Goal: Information Seeking & Learning: Learn about a topic

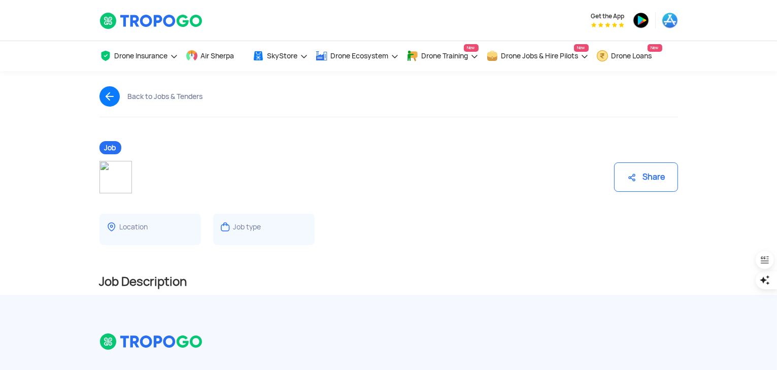
click at [110, 96] on img at bounding box center [113, 96] width 28 height 20
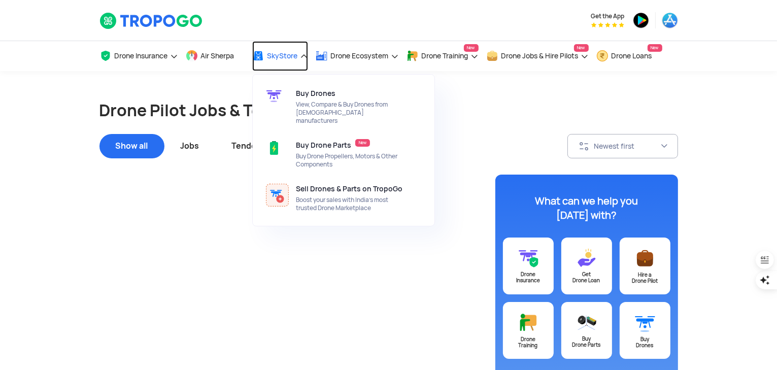
click at [298, 59] on span "SkyStore" at bounding box center [282, 56] width 30 height 8
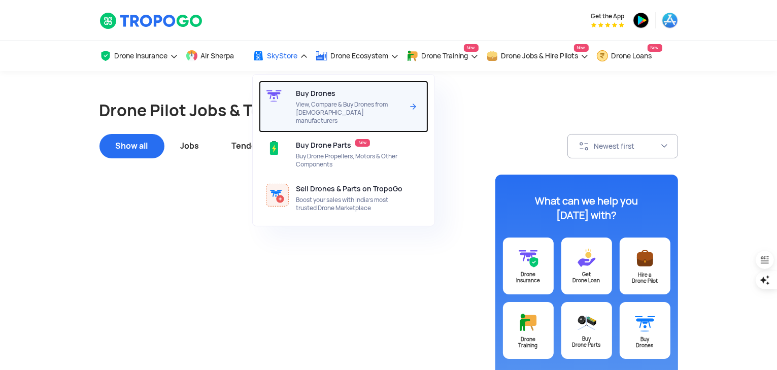
click at [300, 99] on div "Buy Drones View, Compare & Buy Drones from Indian manufacturers" at bounding box center [351, 107] width 111 height 52
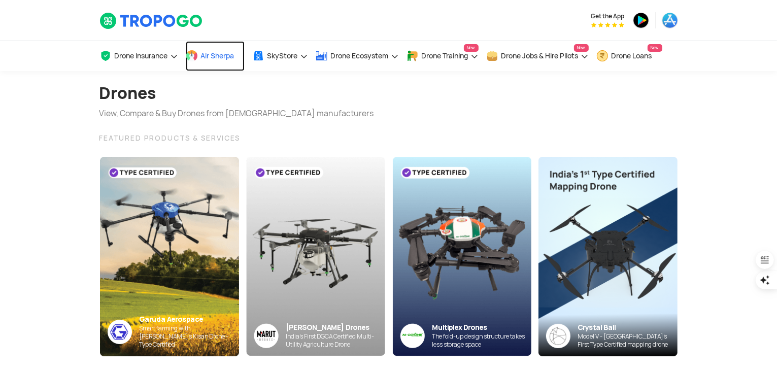
click at [216, 57] on span "Air Sherpa" at bounding box center [217, 56] width 33 height 8
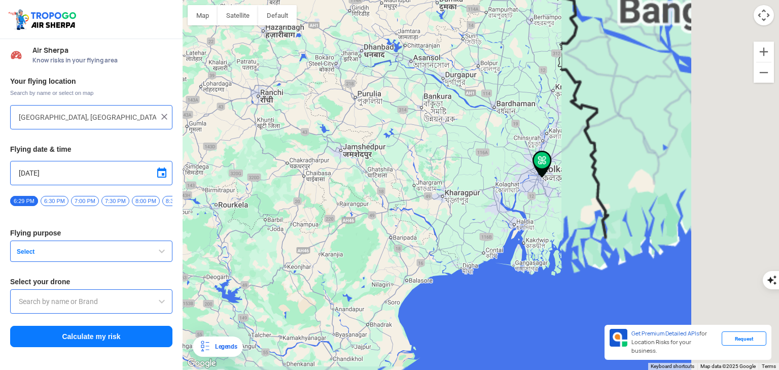
drag, startPoint x: 655, startPoint y: 188, endPoint x: 240, endPoint y: 175, distance: 415.2
click at [240, 175] on div at bounding box center [481, 185] width 597 height 370
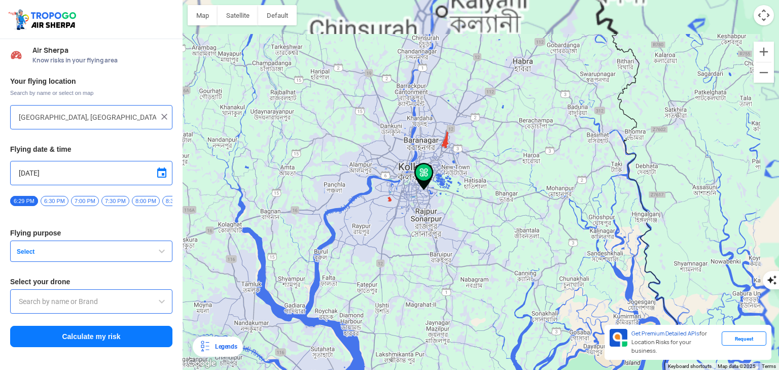
drag, startPoint x: 473, startPoint y: 170, endPoint x: 398, endPoint y: 243, distance: 104.1
click at [398, 243] on div at bounding box center [481, 185] width 597 height 370
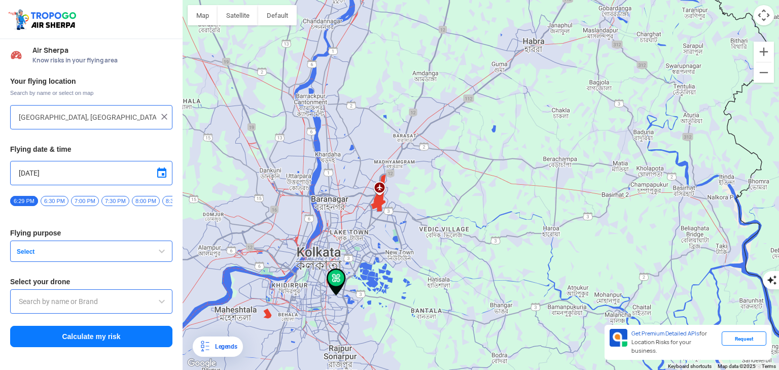
click at [71, 250] on button "Select" at bounding box center [91, 250] width 162 height 21
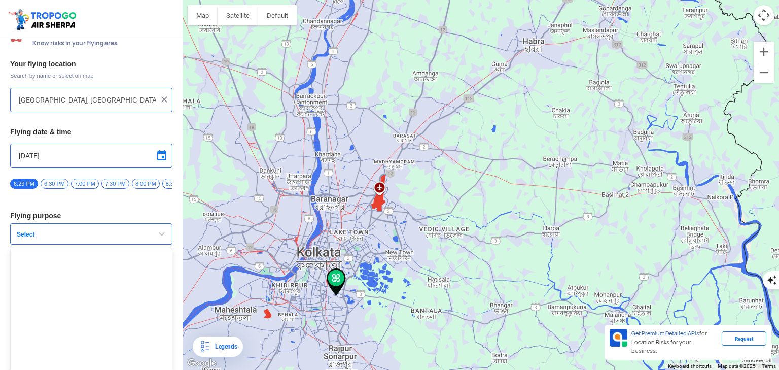
scroll to position [24, 0]
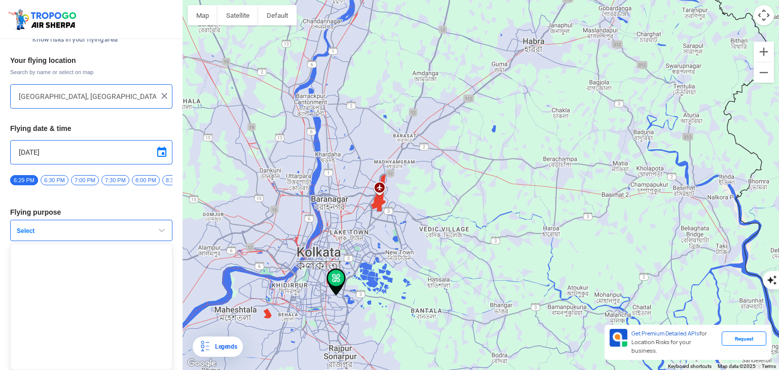
click at [82, 233] on span "Select" at bounding box center [76, 231] width 127 height 8
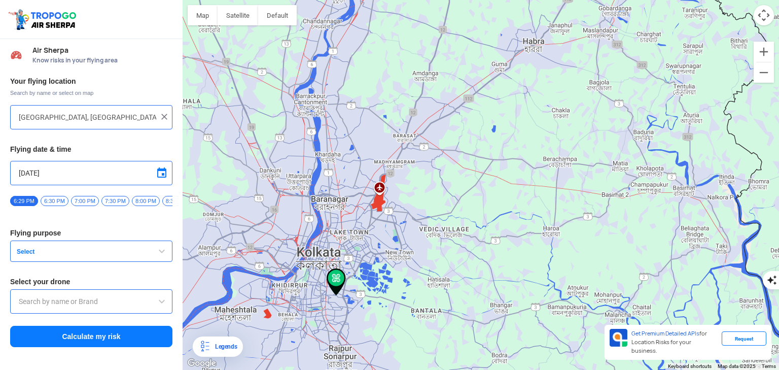
scroll to position [0, 0]
click at [54, 197] on span "6:30 PM" at bounding box center [55, 201] width 28 height 10
click at [75, 318] on div "Your flying location Search by name or select on map Science city central kolka…" at bounding box center [91, 213] width 183 height 282
click at [82, 302] on input "text" at bounding box center [91, 301] width 145 height 12
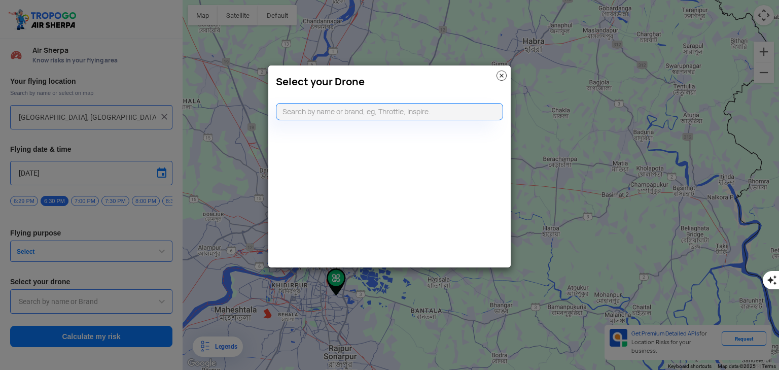
click at [507, 78] on div "Select your Drone" at bounding box center [389, 78] width 243 height 27
click at [505, 76] on img at bounding box center [502, 76] width 10 height 10
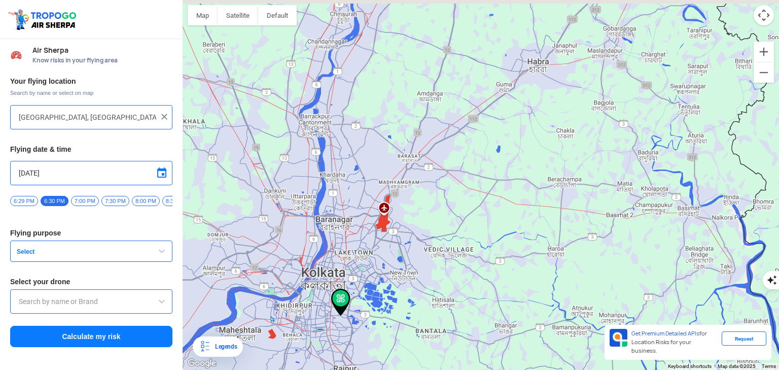
drag, startPoint x: 419, startPoint y: 182, endPoint x: 443, endPoint y: 230, distance: 54.0
click at [443, 230] on div at bounding box center [481, 185] width 597 height 370
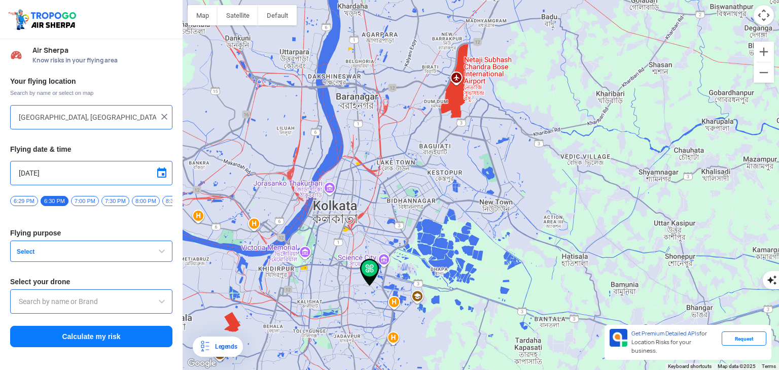
drag, startPoint x: 450, startPoint y: 148, endPoint x: 450, endPoint y: 206, distance: 58.3
click at [450, 206] on div at bounding box center [481, 185] width 597 height 370
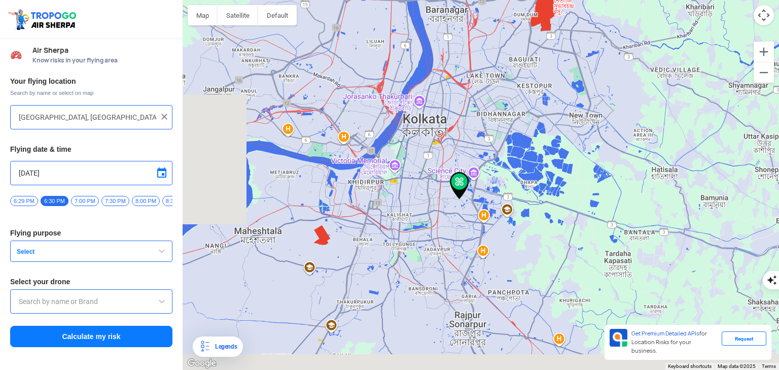
drag, startPoint x: 465, startPoint y: 166, endPoint x: 508, endPoint y: 105, distance: 75.2
click at [508, 105] on div at bounding box center [481, 185] width 597 height 370
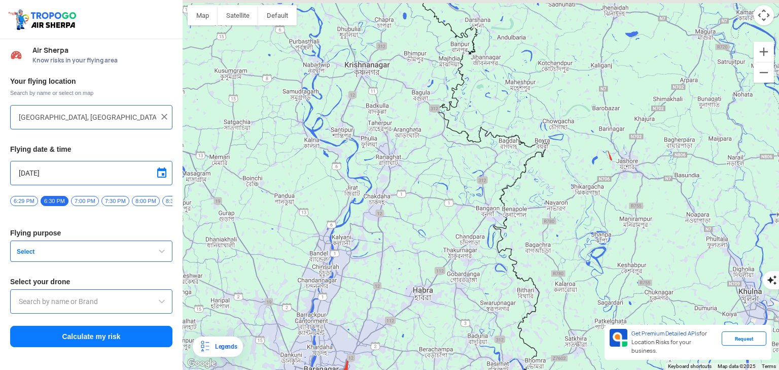
drag, startPoint x: 413, startPoint y: 126, endPoint x: 398, endPoint y: 267, distance: 141.8
click at [402, 281] on div at bounding box center [481, 185] width 597 height 370
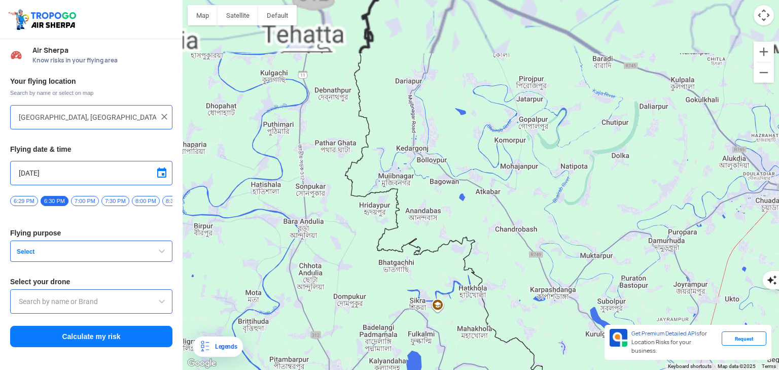
drag, startPoint x: 387, startPoint y: 218, endPoint x: 416, endPoint y: 319, distance: 104.9
click at [415, 319] on div at bounding box center [481, 185] width 597 height 370
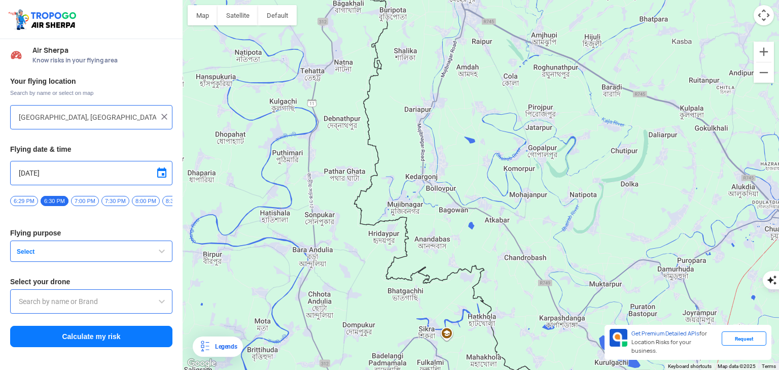
drag, startPoint x: 348, startPoint y: 147, endPoint x: 398, endPoint y: 369, distance: 227.9
click at [395, 359] on div at bounding box center [481, 185] width 597 height 370
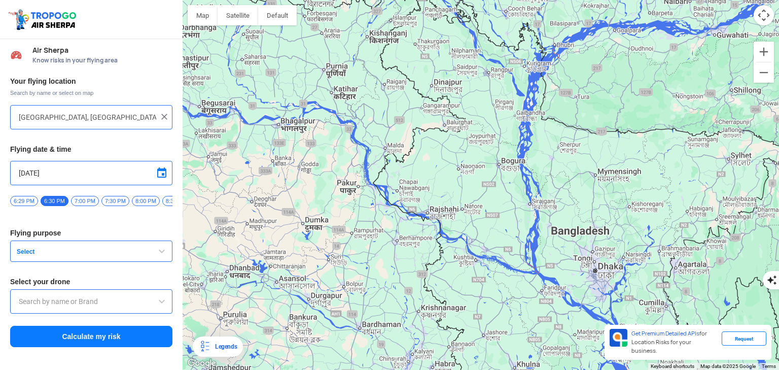
drag, startPoint x: 355, startPoint y: 217, endPoint x: 388, endPoint y: 253, distance: 48.5
click at [388, 253] on div at bounding box center [481, 185] width 597 height 370
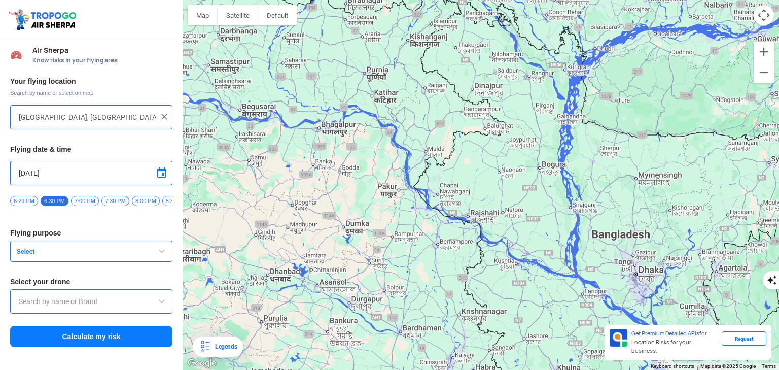
drag, startPoint x: 369, startPoint y: 238, endPoint x: 368, endPoint y: 166, distance: 72.0
click at [368, 166] on div at bounding box center [481, 185] width 597 height 370
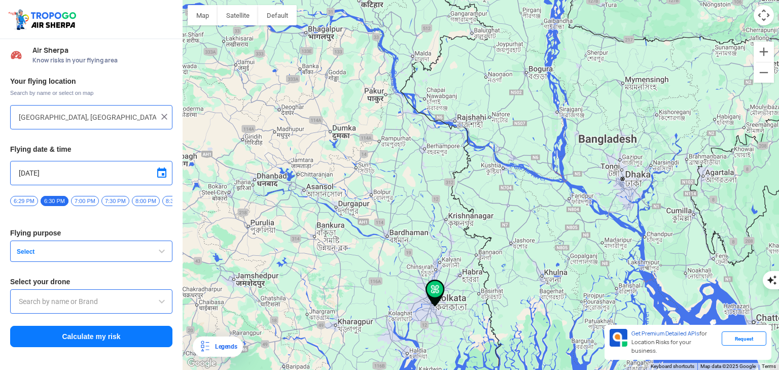
drag, startPoint x: 403, startPoint y: 232, endPoint x: 402, endPoint y: 199, distance: 33.0
click at [402, 199] on div at bounding box center [481, 185] width 597 height 370
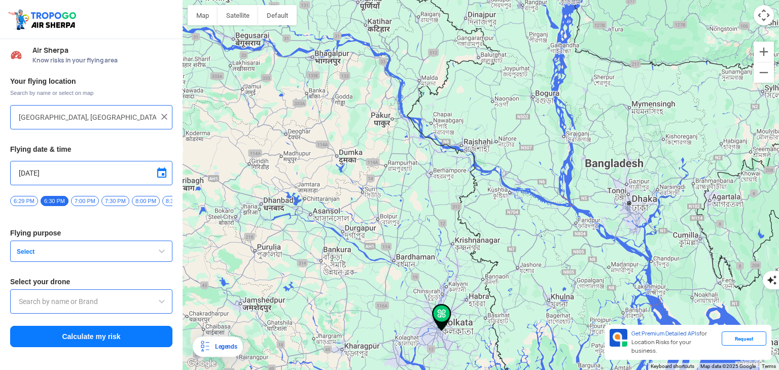
drag, startPoint x: 397, startPoint y: 195, endPoint x: 405, endPoint y: 225, distance: 30.9
click at [405, 225] on div at bounding box center [481, 185] width 597 height 370
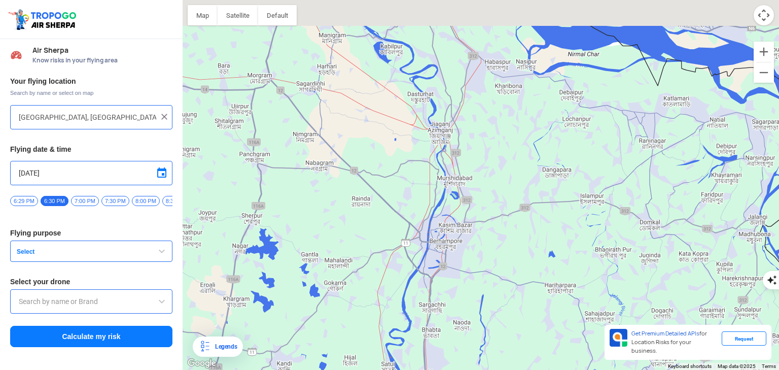
drag, startPoint x: 430, startPoint y: 164, endPoint x: 397, endPoint y: 274, distance: 114.4
click at [397, 274] on div at bounding box center [481, 185] width 597 height 370
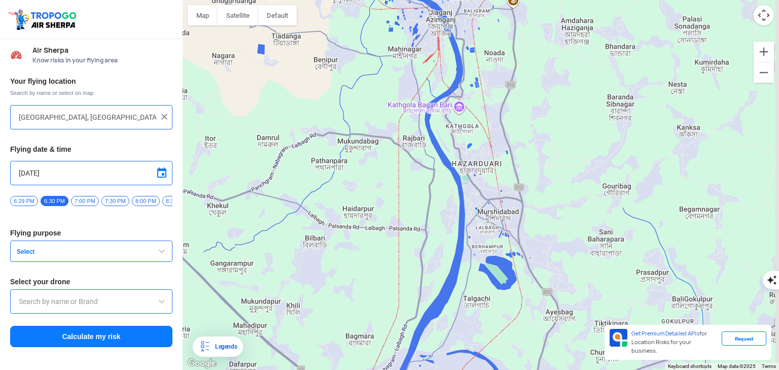
drag, startPoint x: 477, startPoint y: 215, endPoint x: 464, endPoint y: 233, distance: 22.5
click at [464, 233] on div at bounding box center [481, 185] width 597 height 370
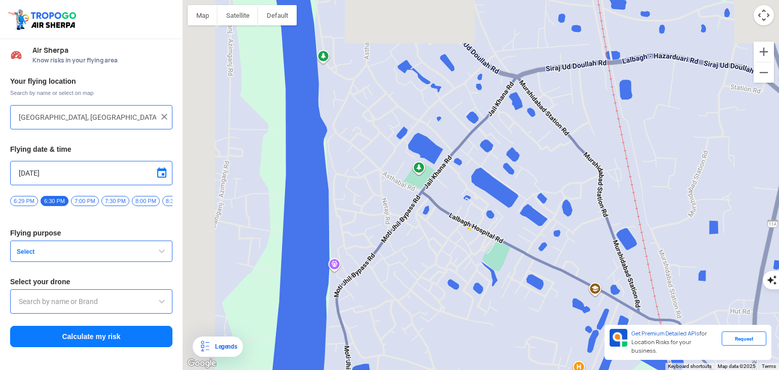
drag, startPoint x: 491, startPoint y: 195, endPoint x: 558, endPoint y: 262, distance: 95.4
click at [558, 262] on div at bounding box center [481, 185] width 597 height 370
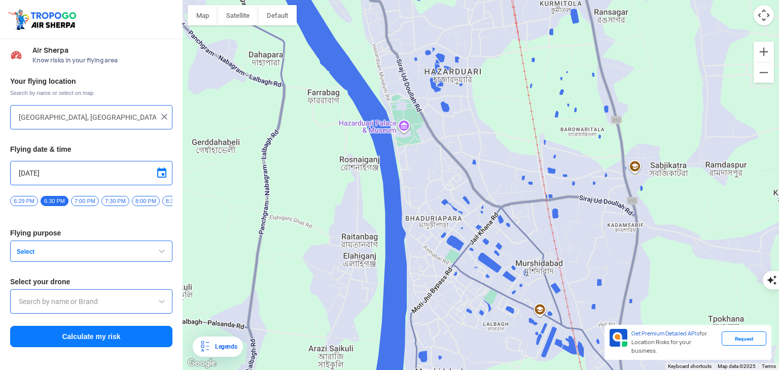
drag, startPoint x: 451, startPoint y: 164, endPoint x: 455, endPoint y: 212, distance: 48.4
click at [455, 212] on div at bounding box center [481, 185] width 597 height 370
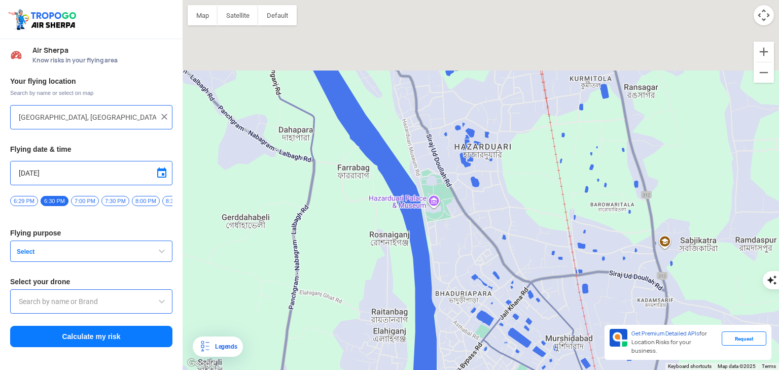
drag, startPoint x: 471, startPoint y: 185, endPoint x: 512, endPoint y: 331, distance: 151.4
click at [512, 330] on div at bounding box center [481, 185] width 597 height 370
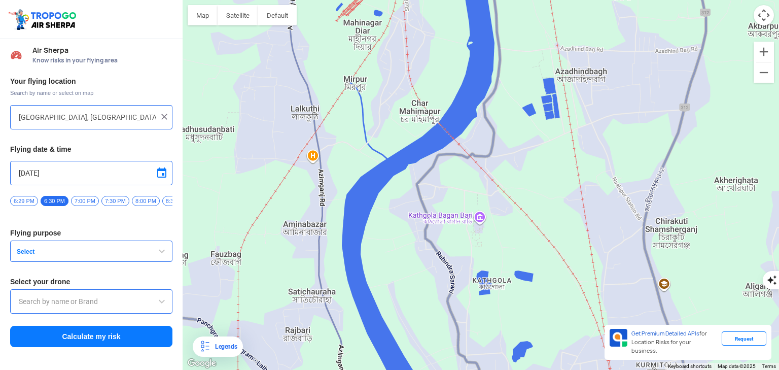
drag, startPoint x: 468, startPoint y: 192, endPoint x: 457, endPoint y: 324, distance: 131.9
click at [457, 315] on div at bounding box center [481, 185] width 597 height 370
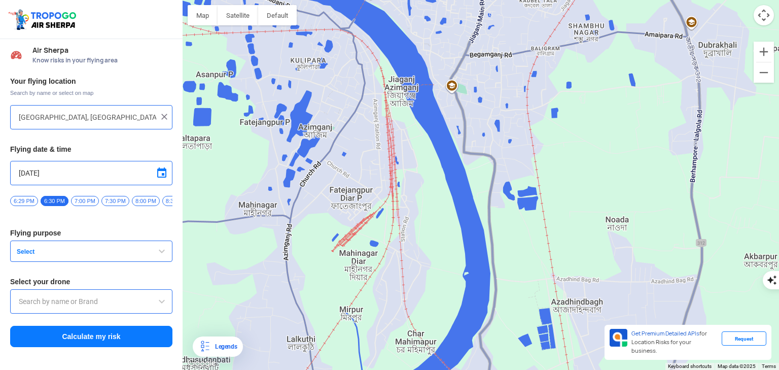
drag, startPoint x: 474, startPoint y: 256, endPoint x: 491, endPoint y: 297, distance: 45.0
click at [491, 298] on div at bounding box center [481, 185] width 597 height 370
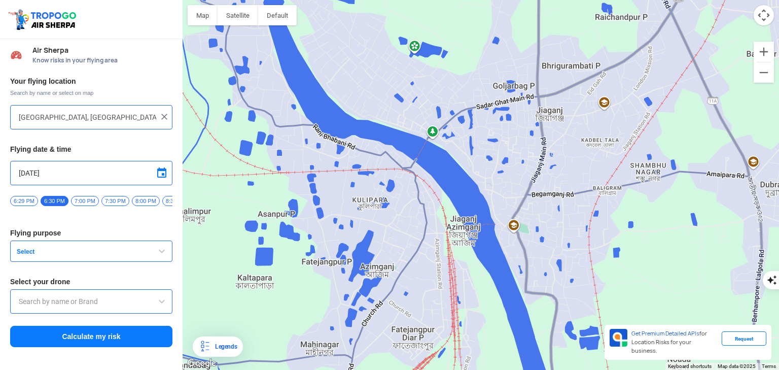
drag, startPoint x: 491, startPoint y: 238, endPoint x: 568, endPoint y: 346, distance: 132.8
click at [558, 338] on div at bounding box center [481, 185] width 597 height 370
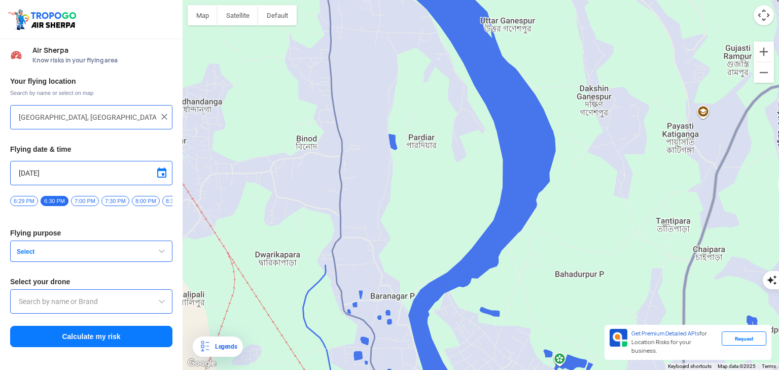
drag, startPoint x: 500, startPoint y: 254, endPoint x: 465, endPoint y: 335, distance: 87.9
click at [466, 336] on div at bounding box center [481, 185] width 597 height 370
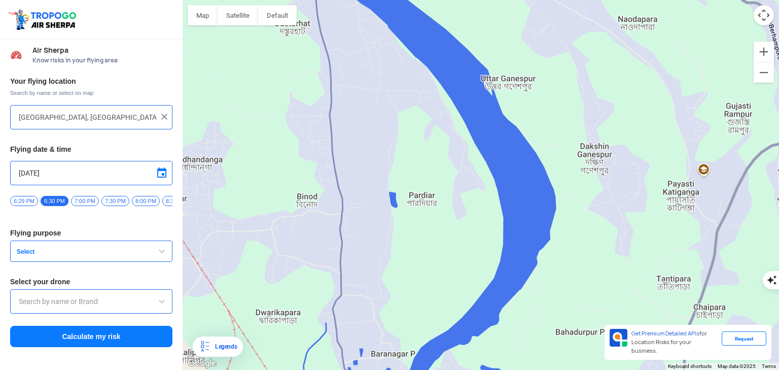
drag, startPoint x: 503, startPoint y: 255, endPoint x: 525, endPoint y: 361, distance: 108.4
click at [520, 343] on div at bounding box center [481, 185] width 597 height 370
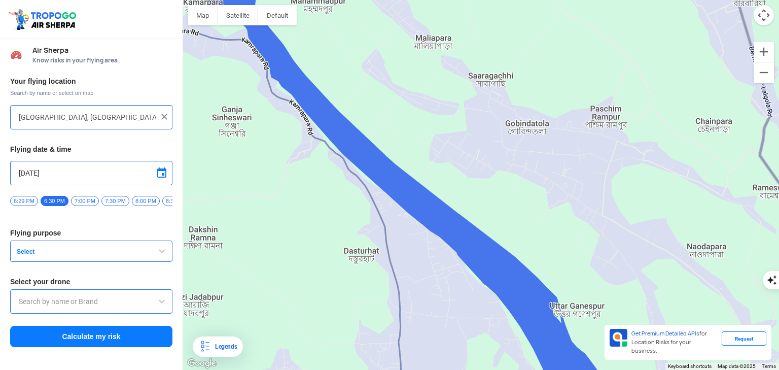
drag, startPoint x: 524, startPoint y: 328, endPoint x: 552, endPoint y: 341, distance: 31.1
click at [552, 341] on div at bounding box center [481, 185] width 597 height 370
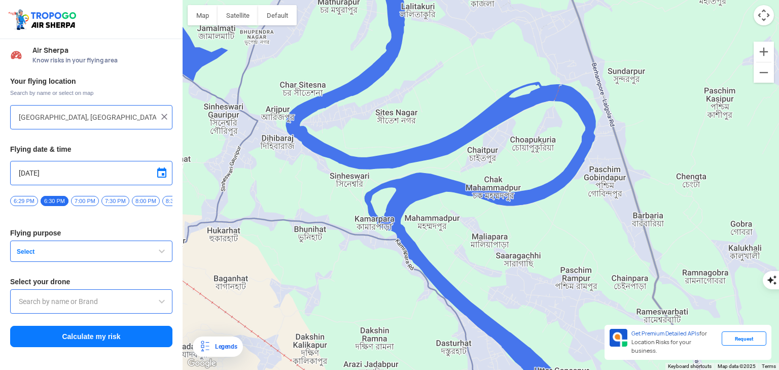
drag, startPoint x: 535, startPoint y: 335, endPoint x: 504, endPoint y: 341, distance: 31.0
click at [526, 369] on html "Location Risk Score Air Sherpa Know risks in your flying area Your flying locat…" at bounding box center [389, 370] width 779 height 740
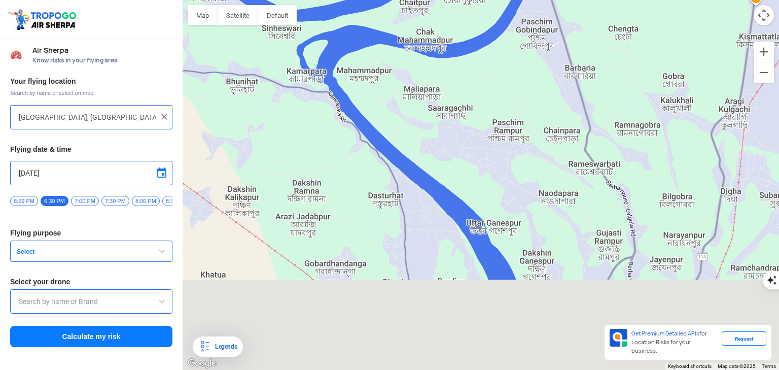
drag, startPoint x: 504, startPoint y: 341, endPoint x: 428, endPoint y: 161, distance: 195.7
click at [428, 161] on div at bounding box center [481, 185] width 597 height 370
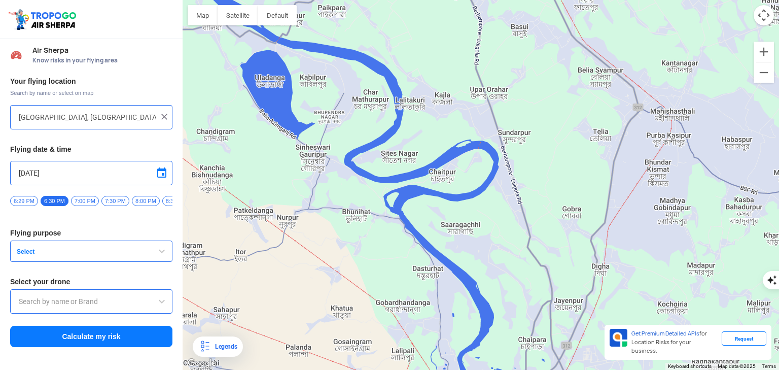
drag, startPoint x: 460, startPoint y: 226, endPoint x: 481, endPoint y: 335, distance: 111.1
click at [479, 337] on div at bounding box center [481, 185] width 597 height 370
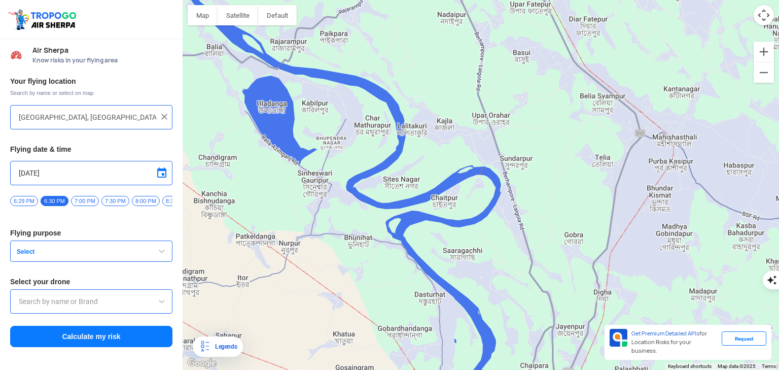
drag, startPoint x: 474, startPoint y: 276, endPoint x: 500, endPoint y: 309, distance: 42.3
click at [497, 305] on div at bounding box center [481, 185] width 597 height 370
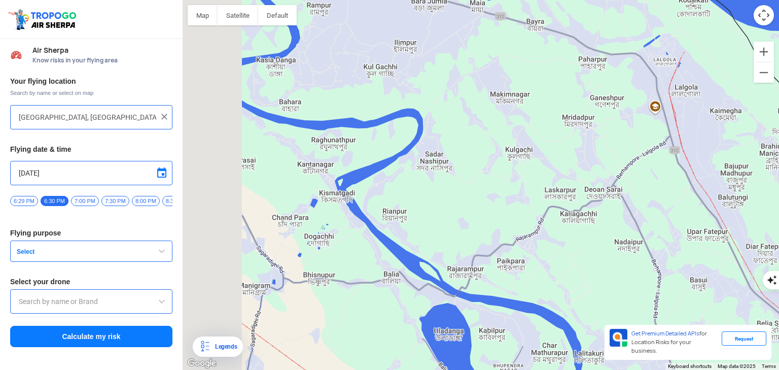
drag, startPoint x: 509, startPoint y: 281, endPoint x: 567, endPoint y: 317, distance: 68.4
click at [558, 313] on div at bounding box center [481, 185] width 597 height 370
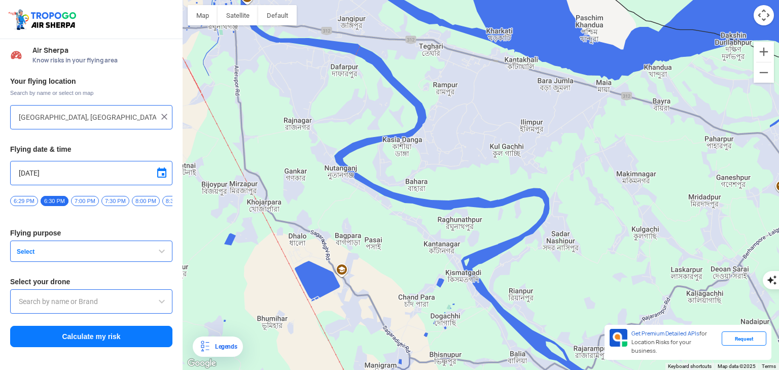
drag, startPoint x: 546, startPoint y: 286, endPoint x: 559, endPoint y: 287, distance: 12.7
click at [559, 287] on div at bounding box center [481, 185] width 597 height 370
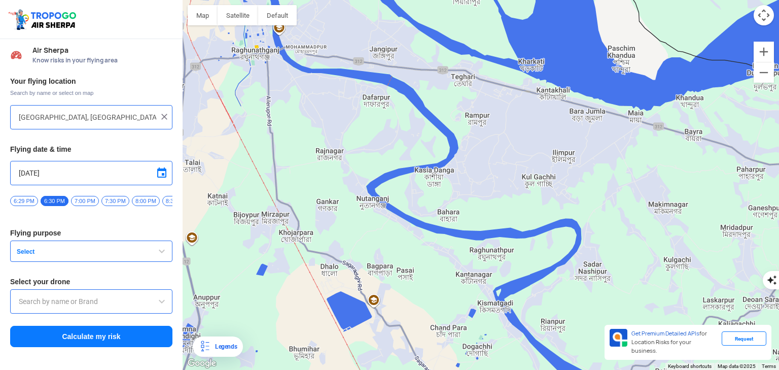
drag, startPoint x: 455, startPoint y: 223, endPoint x: 526, endPoint y: 291, distance: 98.3
click at [509, 275] on div at bounding box center [481, 185] width 597 height 370
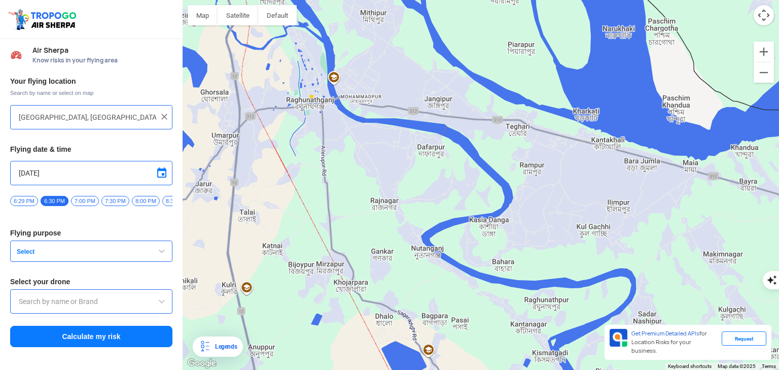
click at [486, 313] on div at bounding box center [481, 185] width 597 height 370
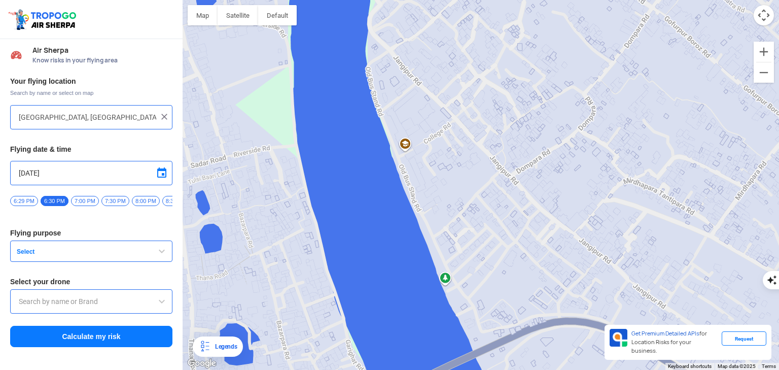
drag, startPoint x: 502, startPoint y: 216, endPoint x: 464, endPoint y: 153, distance: 74.2
click at [468, 153] on div at bounding box center [481, 185] width 597 height 370
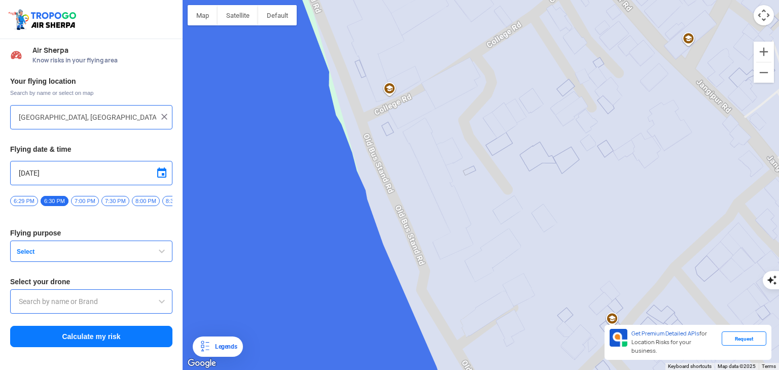
click at [390, 87] on div at bounding box center [481, 185] width 597 height 370
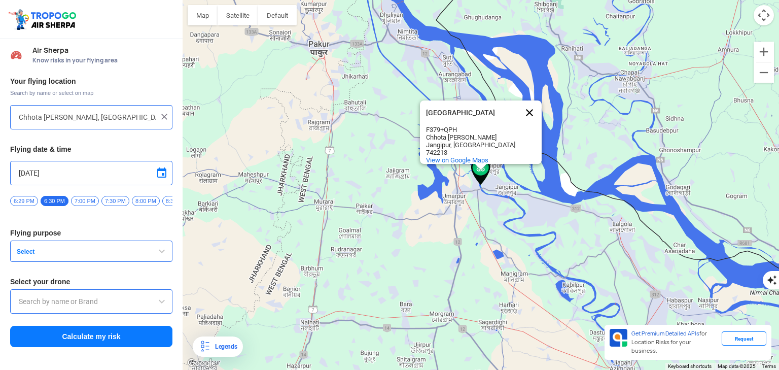
click at [532, 111] on button "Close" at bounding box center [530, 112] width 24 height 24
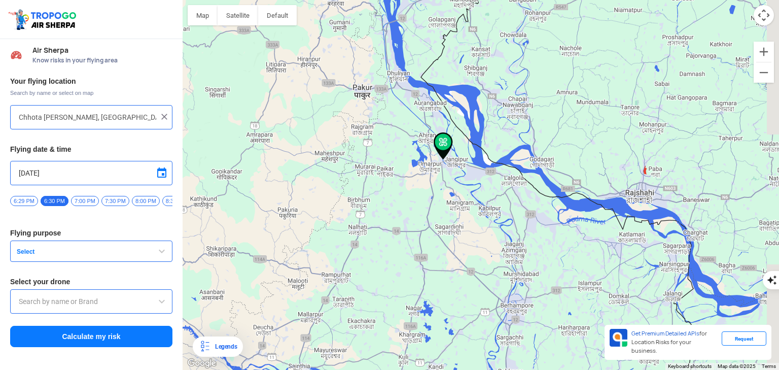
drag, startPoint x: 526, startPoint y: 205, endPoint x: 471, endPoint y: 176, distance: 61.8
click at [473, 177] on div at bounding box center [481, 185] width 597 height 370
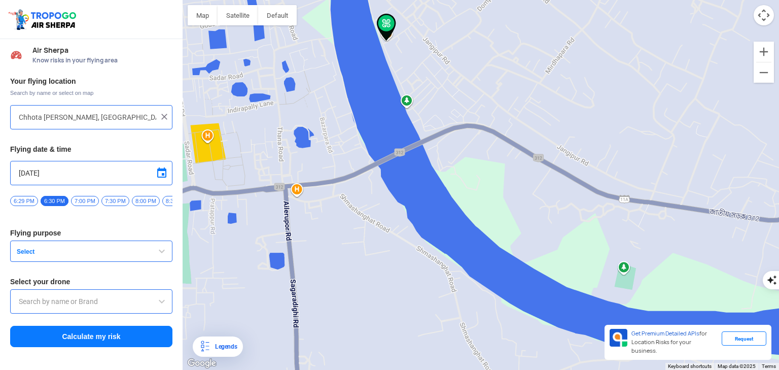
drag, startPoint x: 402, startPoint y: 85, endPoint x: 380, endPoint y: 148, distance: 67.2
click at [380, 148] on div at bounding box center [481, 185] width 597 height 370
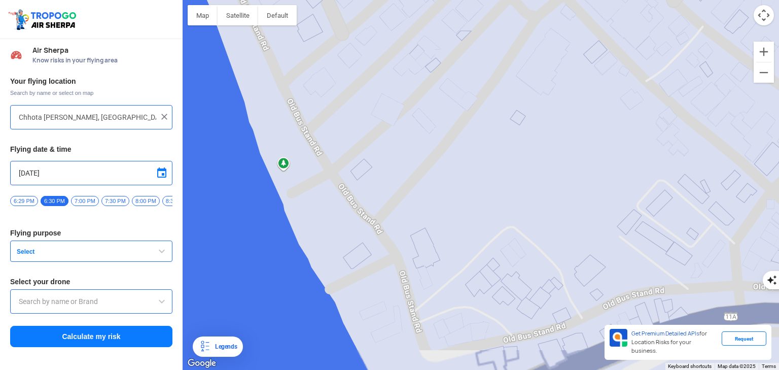
drag, startPoint x: 430, startPoint y: 209, endPoint x: 441, endPoint y: 66, distance: 143.0
click at [441, 67] on div at bounding box center [481, 185] width 597 height 370
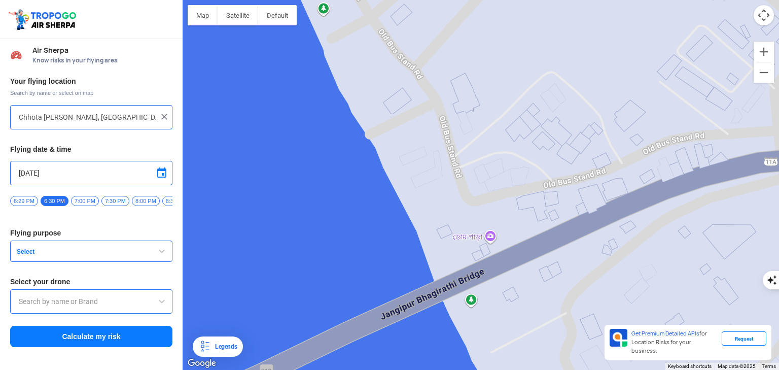
drag, startPoint x: 412, startPoint y: 215, endPoint x: 467, endPoint y: 149, distance: 86.1
click at [467, 149] on div at bounding box center [481, 185] width 597 height 370
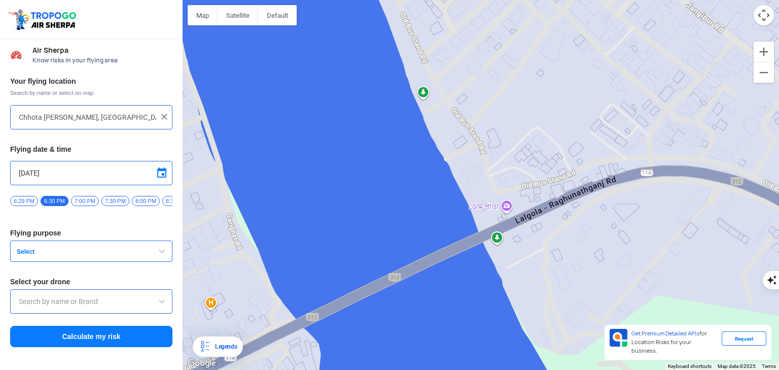
drag, startPoint x: 533, startPoint y: 134, endPoint x: 514, endPoint y: 200, distance: 69.1
click at [515, 199] on div at bounding box center [481, 185] width 597 height 370
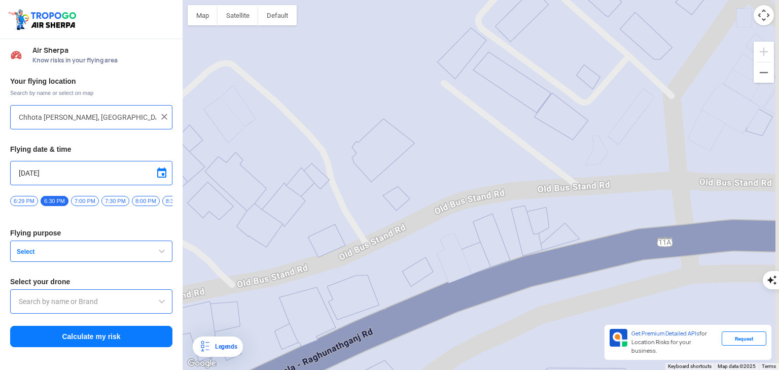
drag, startPoint x: 595, startPoint y: 193, endPoint x: 436, endPoint y: 238, distance: 165.1
click at [436, 238] on div at bounding box center [481, 185] width 597 height 370
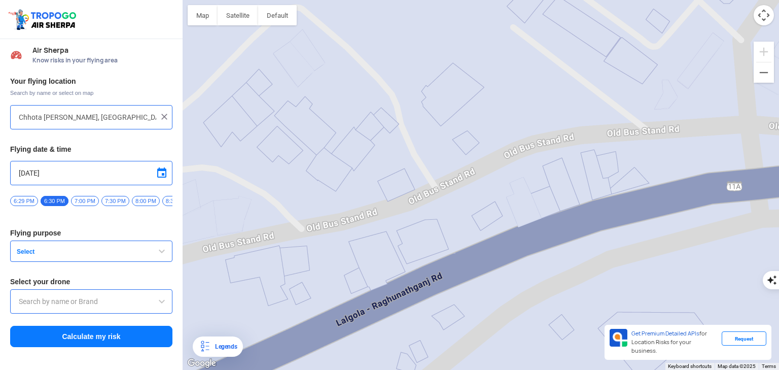
drag, startPoint x: 560, startPoint y: 220, endPoint x: 752, endPoint y: 140, distance: 207.7
click at [751, 140] on div at bounding box center [481, 185] width 597 height 370
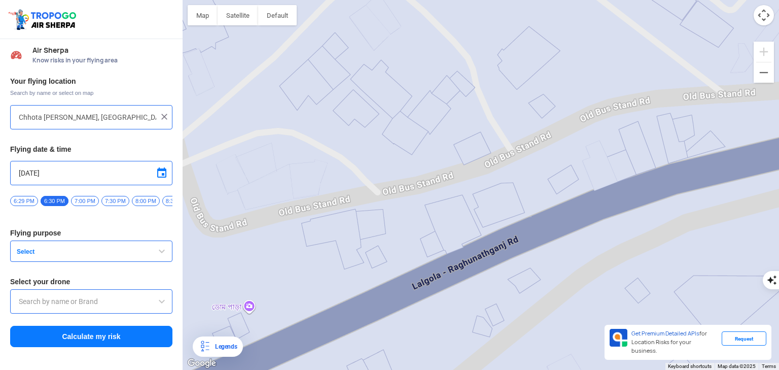
drag, startPoint x: 580, startPoint y: 177, endPoint x: 666, endPoint y: 151, distance: 89.1
click at [757, 122] on div at bounding box center [481, 185] width 597 height 370
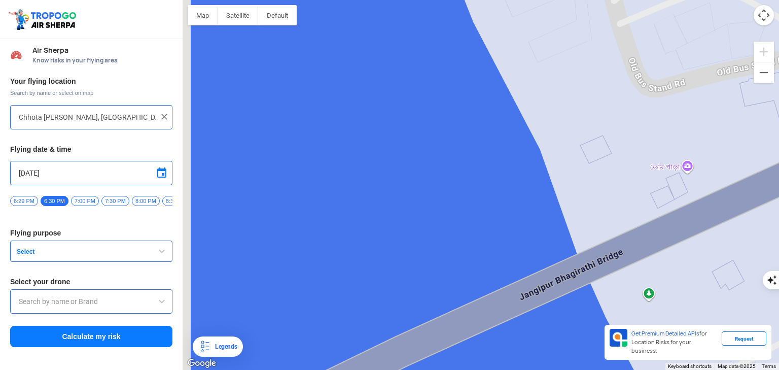
drag, startPoint x: 451, startPoint y: 204, endPoint x: 495, endPoint y: 185, distance: 48.6
click at [495, 185] on div at bounding box center [481, 185] width 597 height 370
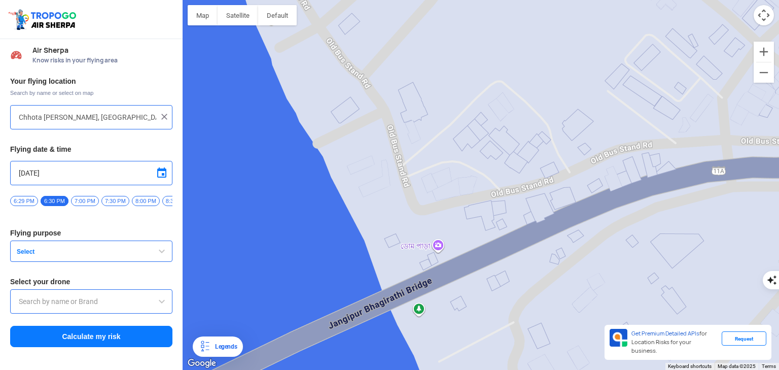
drag, startPoint x: 593, startPoint y: 163, endPoint x: 325, endPoint y: 277, distance: 290.5
click at [327, 279] on div at bounding box center [481, 185] width 597 height 370
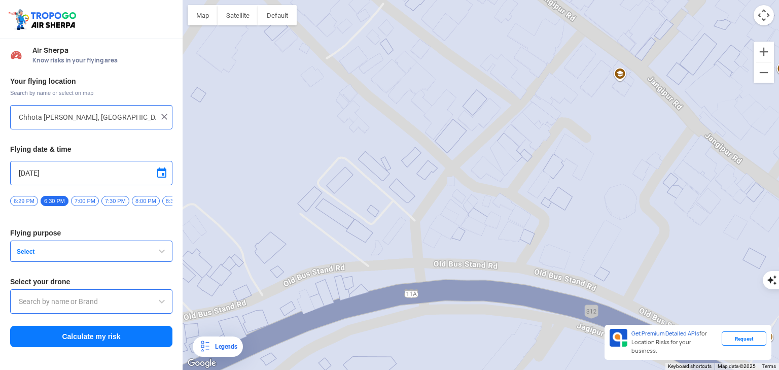
drag, startPoint x: 469, startPoint y: 228, endPoint x: 540, endPoint y: 199, distance: 76.2
click at [539, 199] on div at bounding box center [481, 185] width 597 height 370
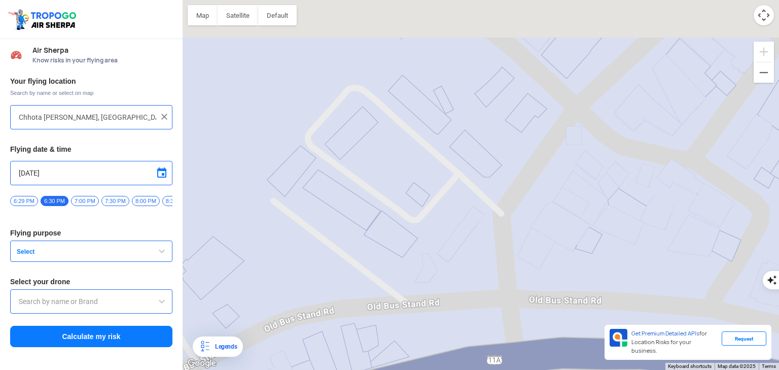
drag, startPoint x: 534, startPoint y: 145, endPoint x: 506, endPoint y: 238, distance: 97.4
click at [506, 238] on div at bounding box center [481, 185] width 597 height 370
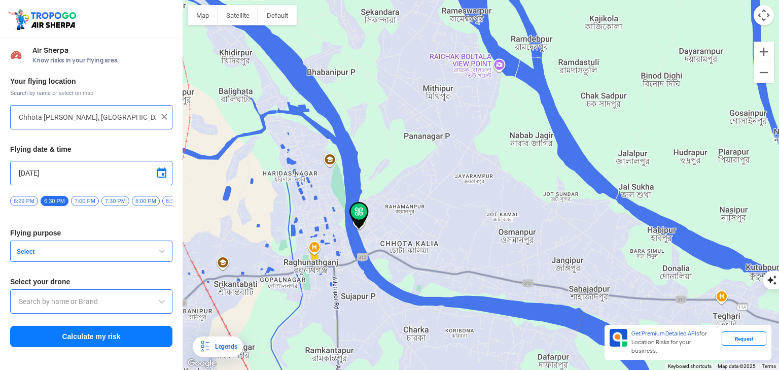
drag, startPoint x: 280, startPoint y: 181, endPoint x: 527, endPoint y: 389, distance: 322.7
click at [527, 369] on html "Location Risk Score Air Sherpa Know risks in your flying area Your flying locat…" at bounding box center [389, 370] width 779 height 740
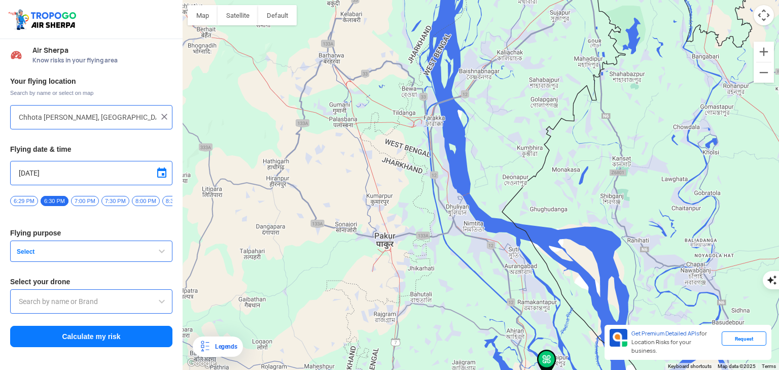
drag, startPoint x: 436, startPoint y: 190, endPoint x: 469, endPoint y: 366, distance: 179.1
click at [469, 366] on div at bounding box center [481, 185] width 597 height 370
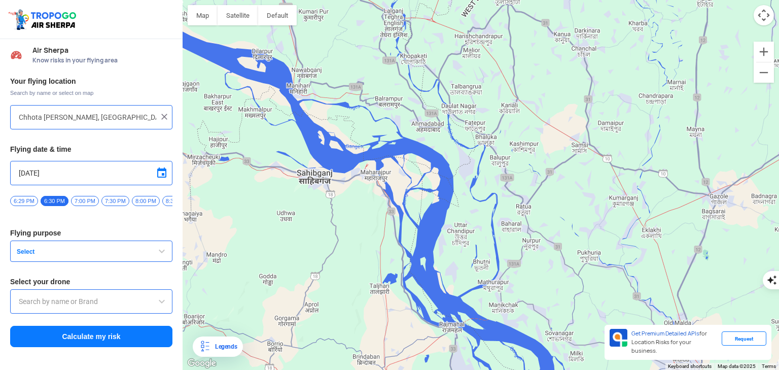
click at [465, 280] on div at bounding box center [481, 185] width 597 height 370
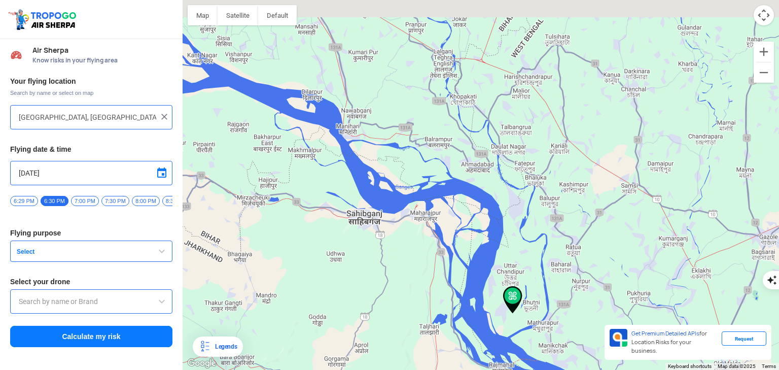
drag, startPoint x: 501, startPoint y: 357, endPoint x: 511, endPoint y: 376, distance: 21.6
click at [511, 369] on html "Location Risk Score Air Sherpa Know risks in your flying area Your flying locat…" at bounding box center [389, 370] width 779 height 740
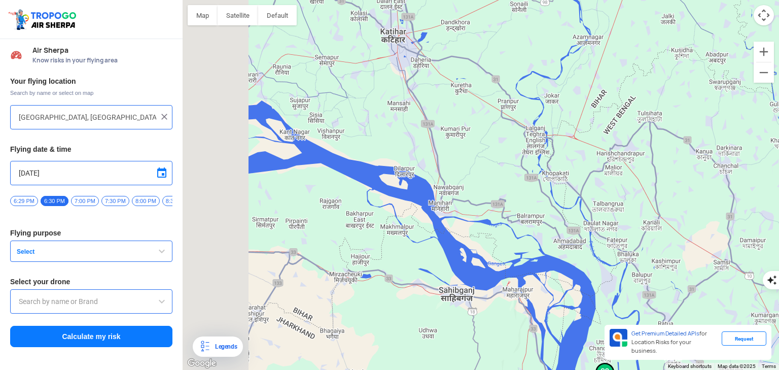
drag, startPoint x: 426, startPoint y: 319, endPoint x: 525, endPoint y: 363, distance: 108.8
click at [525, 363] on div at bounding box center [481, 185] width 597 height 370
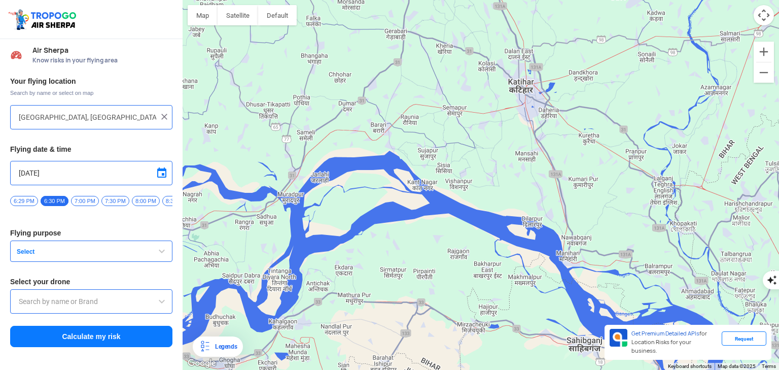
drag, startPoint x: 383, startPoint y: 274, endPoint x: 568, endPoint y: 263, distance: 185.0
click at [566, 263] on div at bounding box center [481, 185] width 597 height 370
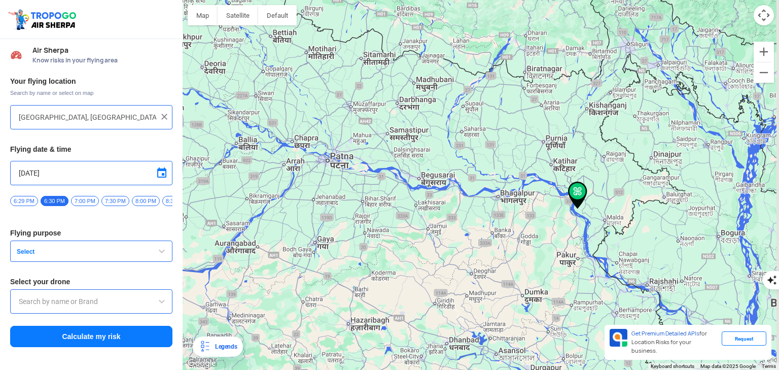
drag, startPoint x: 530, startPoint y: 216, endPoint x: 520, endPoint y: 189, distance: 28.6
click at [520, 189] on div at bounding box center [481, 185] width 597 height 370
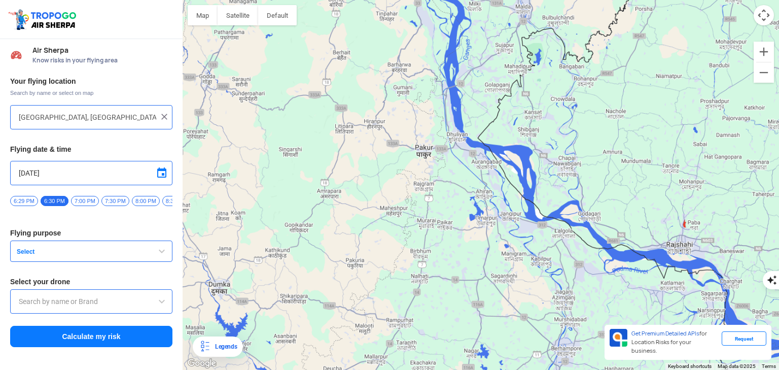
drag, startPoint x: 598, startPoint y: 235, endPoint x: 456, endPoint y: 156, distance: 163.1
click at [456, 156] on div at bounding box center [481, 185] width 597 height 370
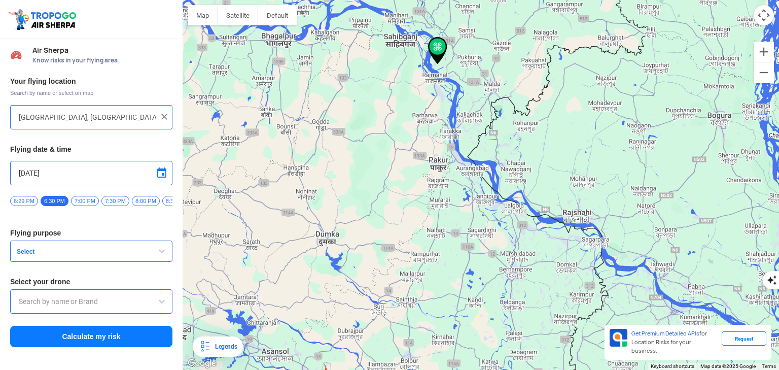
drag, startPoint x: 457, startPoint y: 200, endPoint x: 457, endPoint y: 211, distance: 10.7
click at [457, 211] on div at bounding box center [481, 185] width 597 height 370
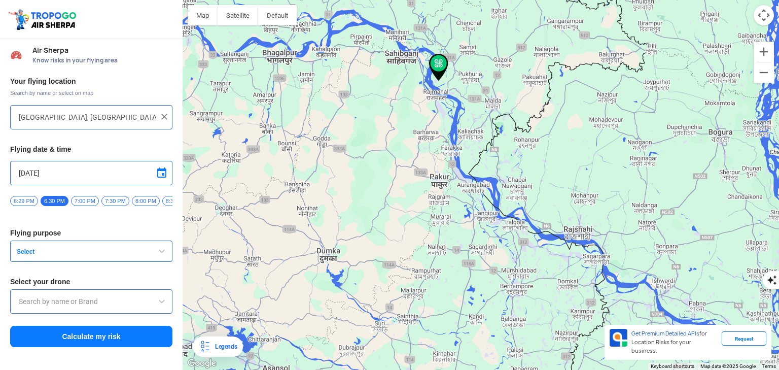
drag, startPoint x: 457, startPoint y: 211, endPoint x: 457, endPoint y: 221, distance: 10.2
click at [457, 212] on div at bounding box center [481, 185] width 597 height 370
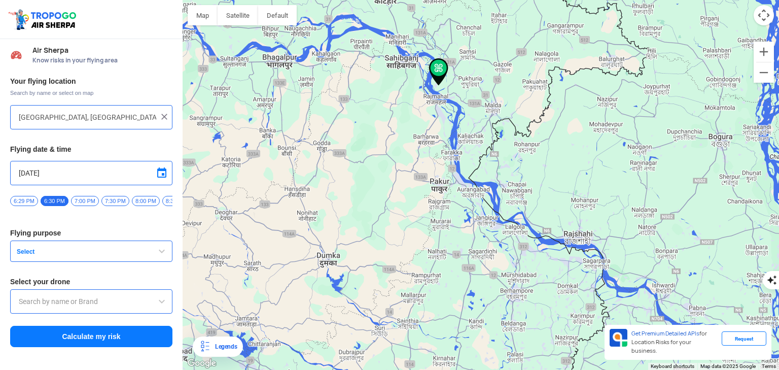
drag, startPoint x: 463, startPoint y: 173, endPoint x: 498, endPoint y: 243, distance: 78.3
click at [498, 243] on div at bounding box center [481, 185] width 597 height 370
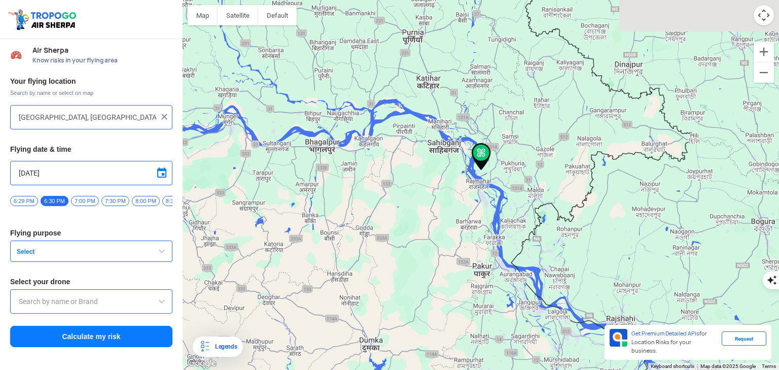
drag, startPoint x: 435, startPoint y: 131, endPoint x: 477, endPoint y: 216, distance: 94.8
click at [477, 216] on div at bounding box center [481, 185] width 597 height 370
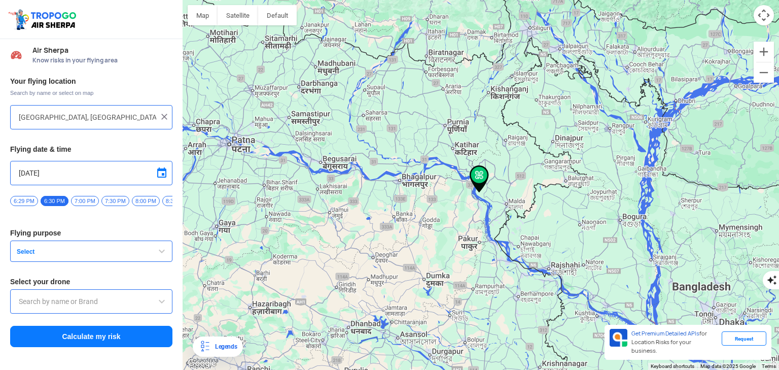
click at [478, 212] on div at bounding box center [481, 185] width 597 height 370
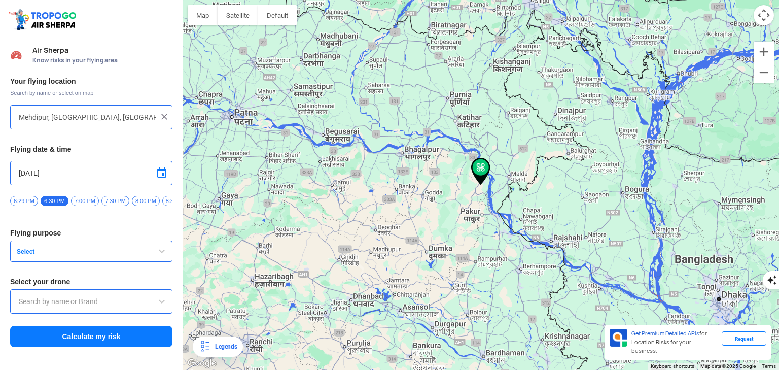
click at [519, 264] on div at bounding box center [481, 185] width 597 height 370
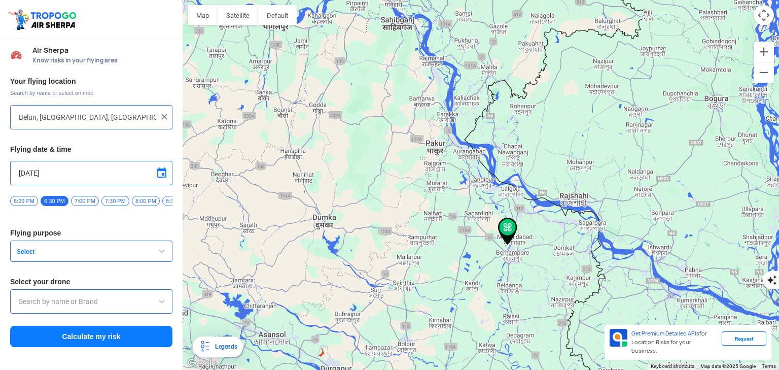
click at [454, 168] on div at bounding box center [481, 185] width 597 height 370
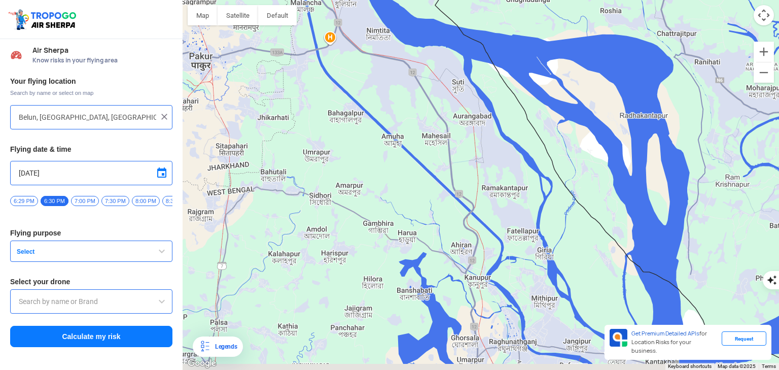
drag, startPoint x: 513, startPoint y: 165, endPoint x: 487, endPoint y: 56, distance: 112.6
click at [487, 56] on div at bounding box center [481, 185] width 597 height 370
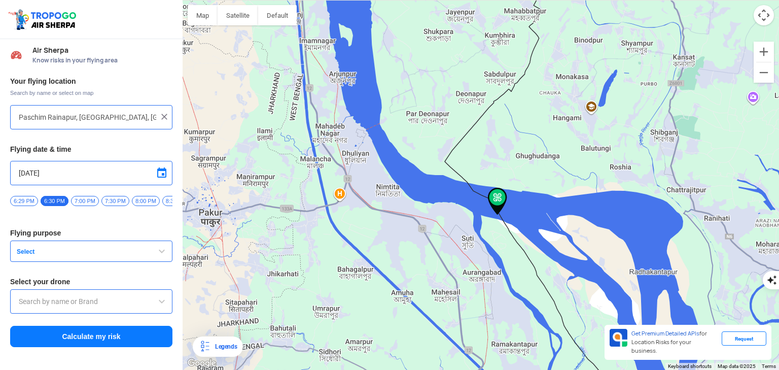
drag, startPoint x: 463, startPoint y: 183, endPoint x: 471, endPoint y: 197, distance: 16.6
click at [471, 197] on div at bounding box center [481, 185] width 597 height 370
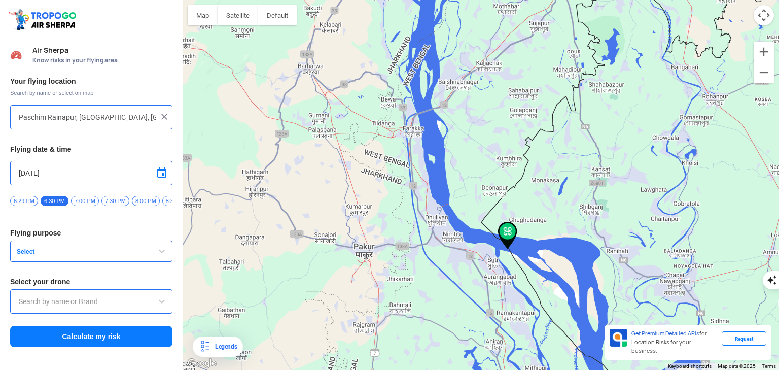
drag, startPoint x: 428, startPoint y: 183, endPoint x: 450, endPoint y: 224, distance: 46.1
click at [450, 223] on div at bounding box center [481, 185] width 597 height 370
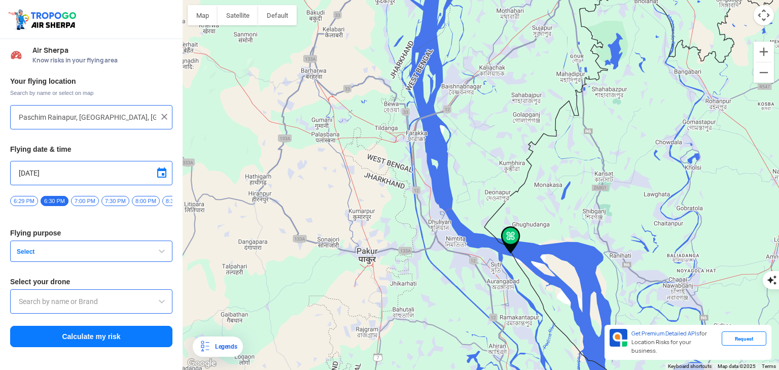
drag, startPoint x: 440, startPoint y: 144, endPoint x: 451, endPoint y: 206, distance: 62.7
click at [451, 206] on div at bounding box center [481, 185] width 597 height 370
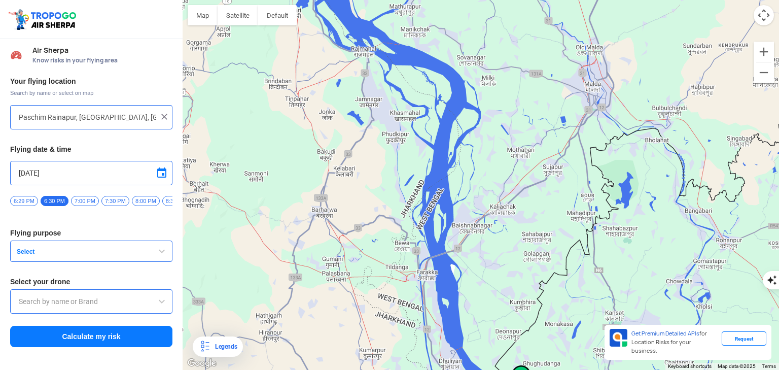
drag, startPoint x: 449, startPoint y: 149, endPoint x: 440, endPoint y: 208, distance: 59.0
click at [440, 208] on div at bounding box center [481, 185] width 597 height 370
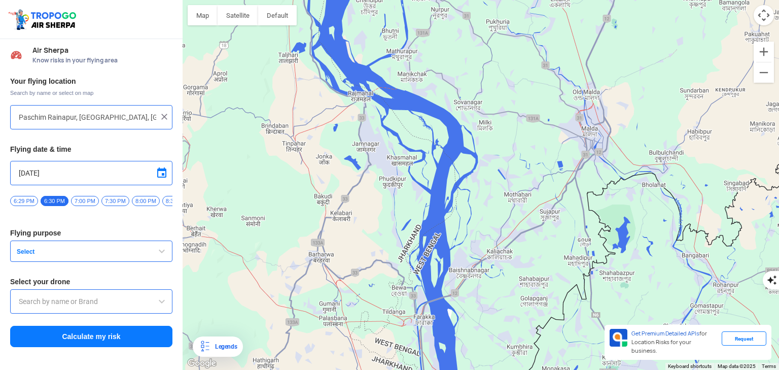
drag, startPoint x: 455, startPoint y: 180, endPoint x: 455, endPoint y: 215, distance: 35.0
click at [455, 215] on div at bounding box center [481, 185] width 597 height 370
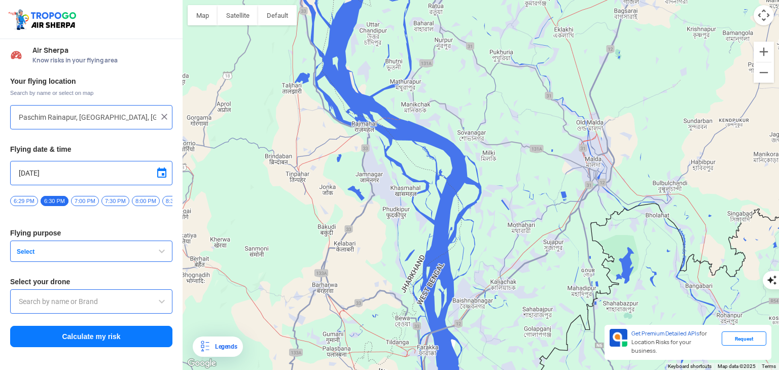
drag, startPoint x: 463, startPoint y: 182, endPoint x: 468, endPoint y: 205, distance: 24.0
click at [468, 205] on div at bounding box center [481, 185] width 597 height 370
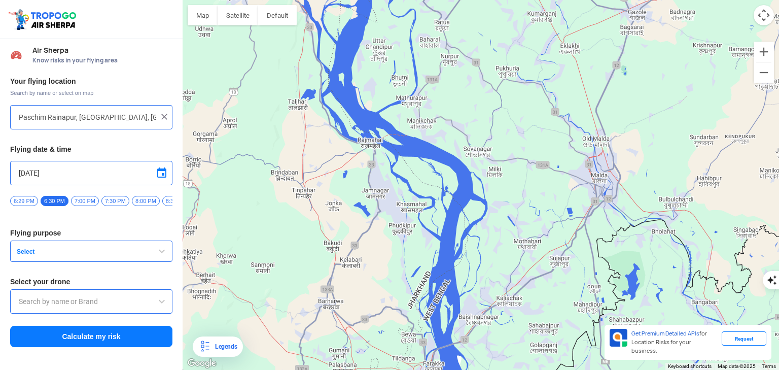
drag, startPoint x: 493, startPoint y: 187, endPoint x: 498, endPoint y: 202, distance: 16.5
click at [498, 202] on div at bounding box center [481, 185] width 597 height 370
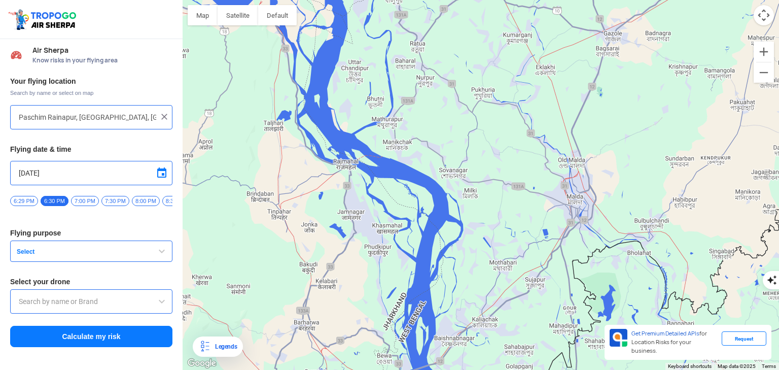
drag, startPoint x: 548, startPoint y: 186, endPoint x: 520, endPoint y: 211, distance: 38.1
click at [520, 211] on div at bounding box center [481, 185] width 597 height 370
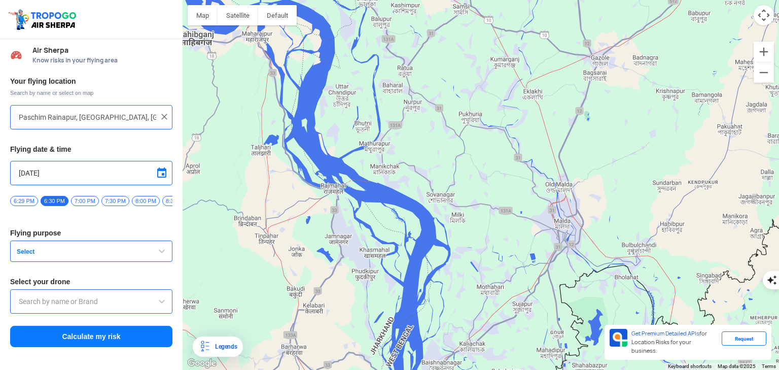
drag
click at [534, 221] on div at bounding box center [481, 185] width 597 height 370
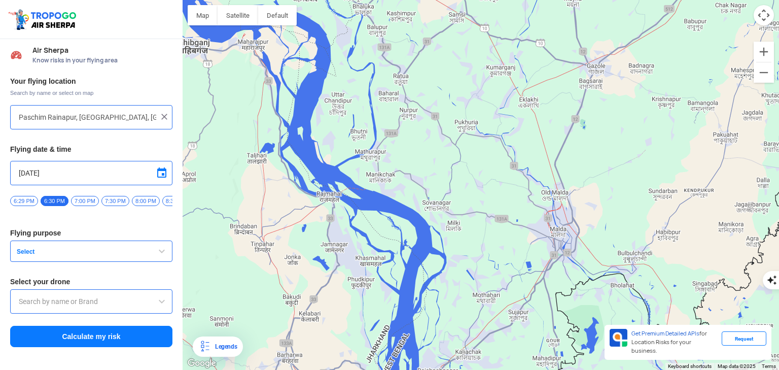
click at [536, 205] on div at bounding box center [481, 185] width 597 height 370
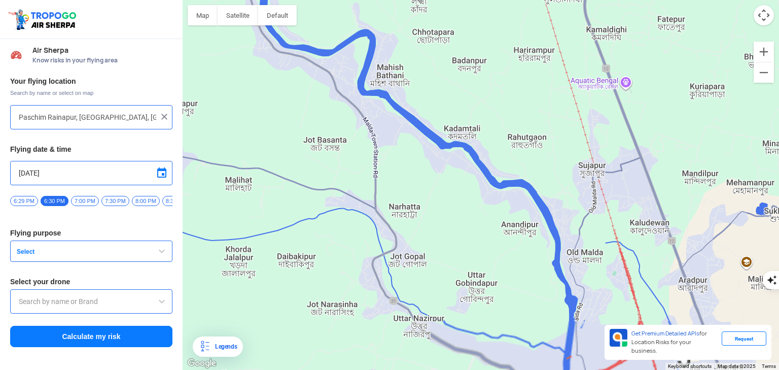
drag, startPoint x: 536, startPoint y: 203, endPoint x: 503, endPoint y: 131, distance: 78.6
click at [503, 131] on div at bounding box center [481, 185] width 597 height 370
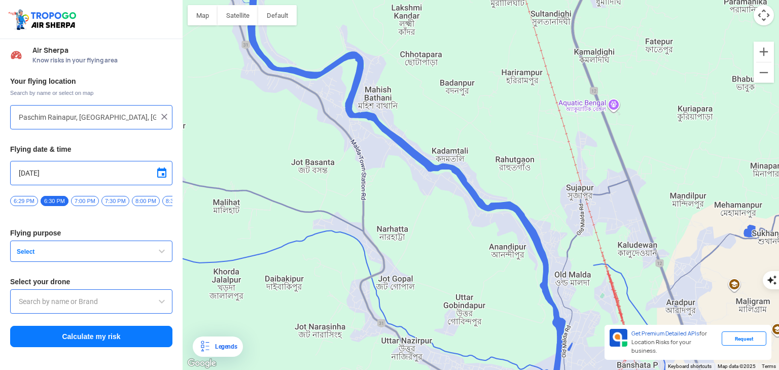
drag, startPoint x: 519, startPoint y: 164, endPoint x: 511, endPoint y: 195, distance: 31.4
click at [511, 195] on div at bounding box center [481, 185] width 597 height 370
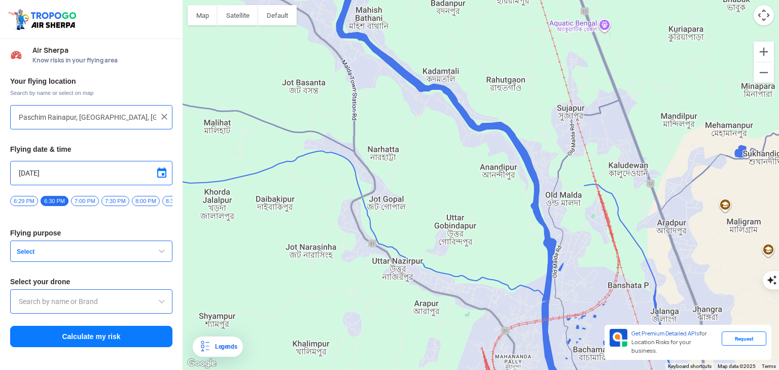
click at [550, 117] on div at bounding box center [481, 185] width 597 height 370
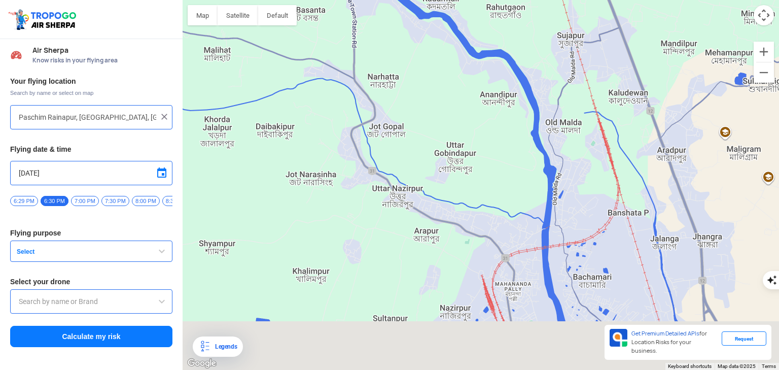
click at [575, 114] on div at bounding box center [481, 185] width 597 height 370
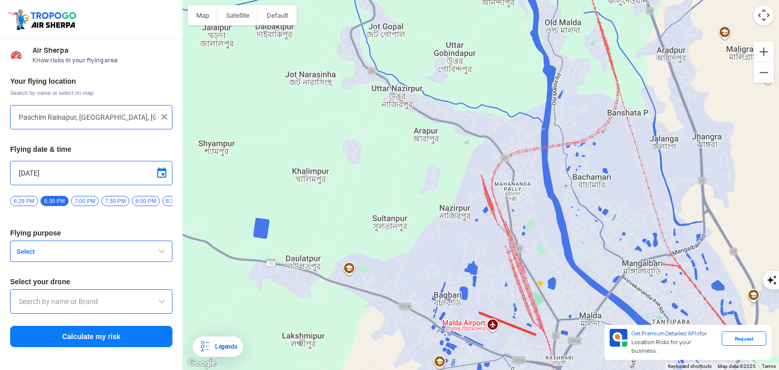
drag, startPoint x: 547, startPoint y: 237, endPoint x: 548, endPoint y: 163, distance: 73.6
click at [548, 163] on div at bounding box center [481, 185] width 597 height 370
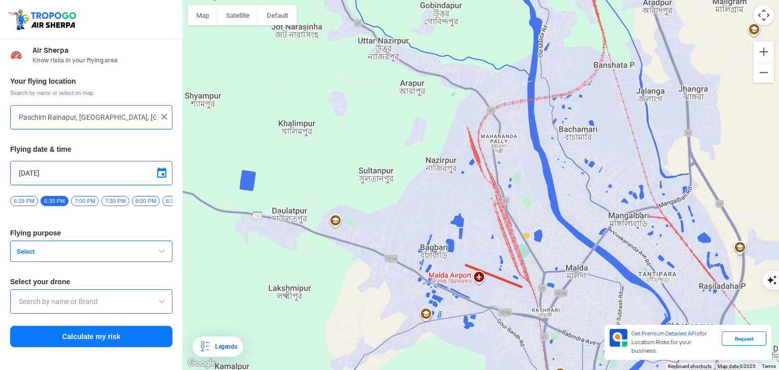
drag, startPoint x: 552, startPoint y: 205, endPoint x: 538, endPoint y: 153, distance: 53.7
click at [538, 153] on div at bounding box center [481, 185] width 597 height 370
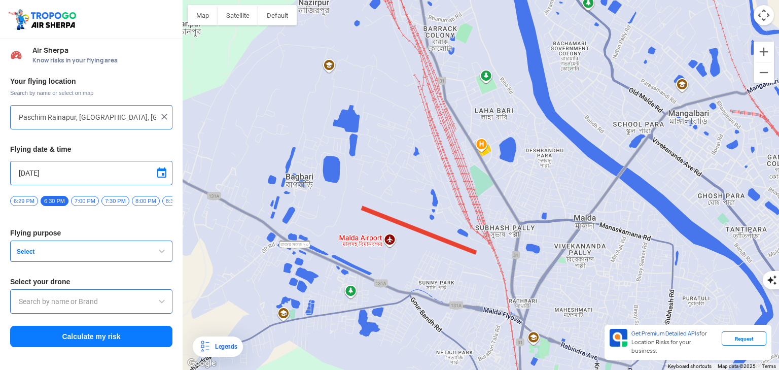
drag, startPoint x: 574, startPoint y: 245, endPoint x: 612, endPoint y: 151, distance: 101.1
click at [611, 152] on div at bounding box center [481, 185] width 597 height 370
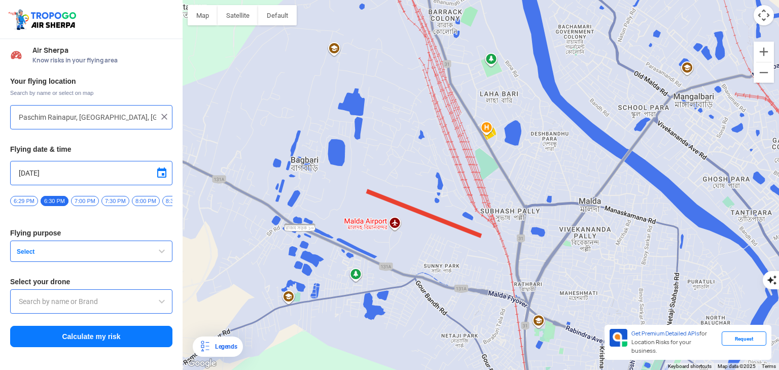
drag, startPoint x: 566, startPoint y: 195, endPoint x: 569, endPoint y: 171, distance: 24.5
click at [569, 173] on div at bounding box center [481, 185] width 597 height 370
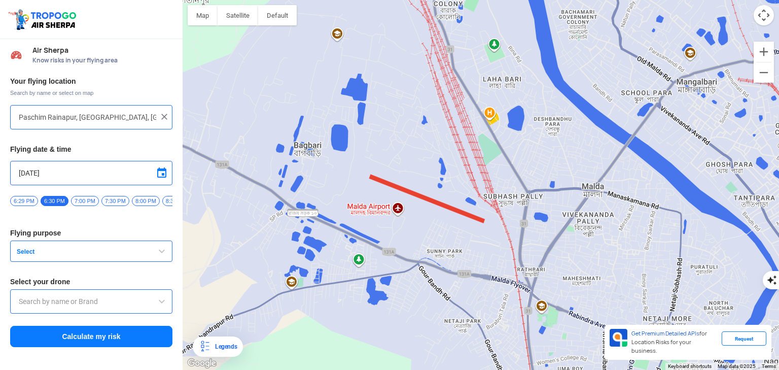
click at [569, 168] on div at bounding box center [481, 185] width 597 height 370
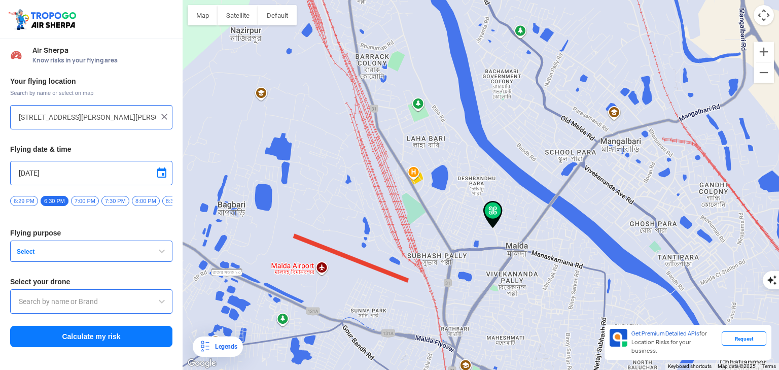
drag, startPoint x: 483, startPoint y: 179, endPoint x: 493, endPoint y: 207, distance: 30.0
click at [493, 208] on img at bounding box center [493, 214] width 19 height 27
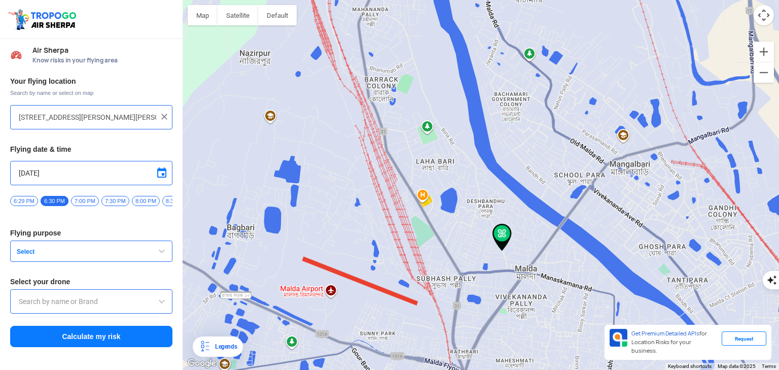
drag, startPoint x: 446, startPoint y: 181, endPoint x: 477, endPoint y: 241, distance: 67.2
click at [476, 239] on div at bounding box center [481, 185] width 597 height 370
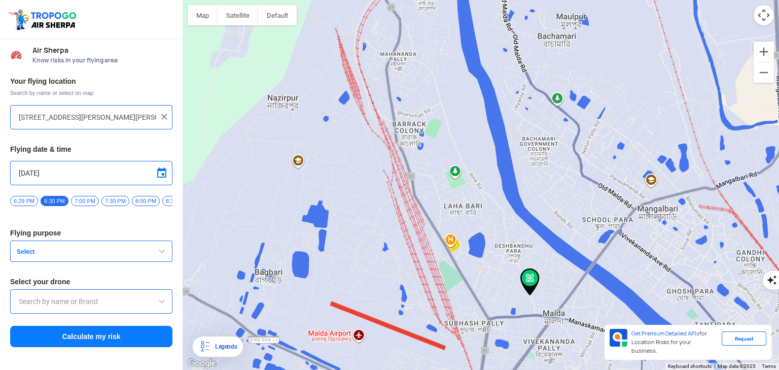
drag, startPoint x: 439, startPoint y: 168, endPoint x: 457, endPoint y: 203, distance: 39.5
click at [457, 203] on div at bounding box center [481, 185] width 597 height 370
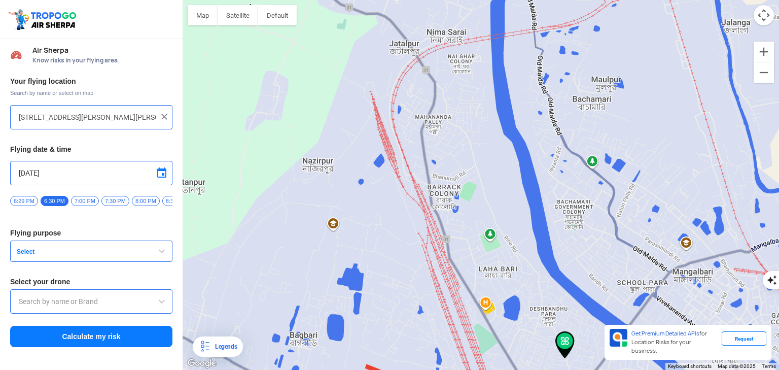
drag, startPoint x: 441, startPoint y: 143, endPoint x: 456, endPoint y: 164, distance: 26.3
click at [456, 164] on div at bounding box center [481, 185] width 597 height 370
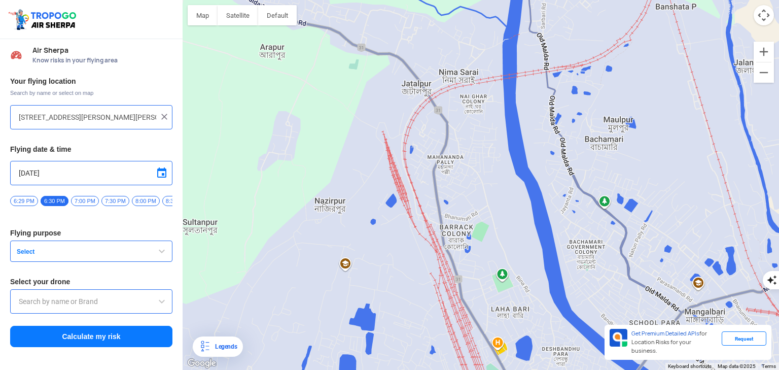
drag, startPoint x: 461, startPoint y: 127, endPoint x: 483, endPoint y: 188, distance: 64.7
click at [480, 183] on div at bounding box center [481, 185] width 597 height 370
click at [483, 189] on div at bounding box center [481, 185] width 597 height 370
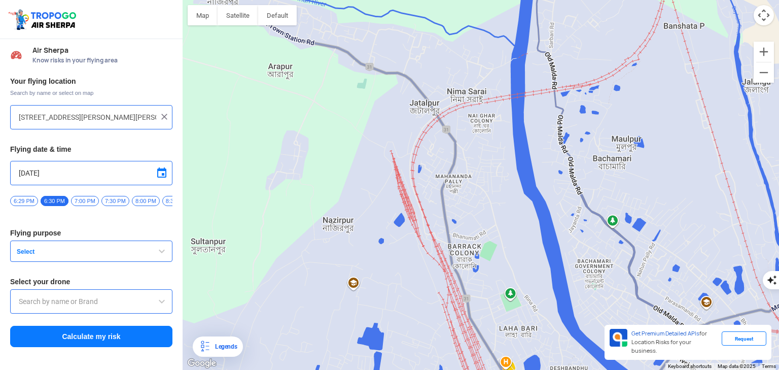
drag, startPoint x: 408, startPoint y: 168, endPoint x: 459, endPoint y: 210, distance: 65.6
click at [459, 210] on div at bounding box center [481, 185] width 597 height 370
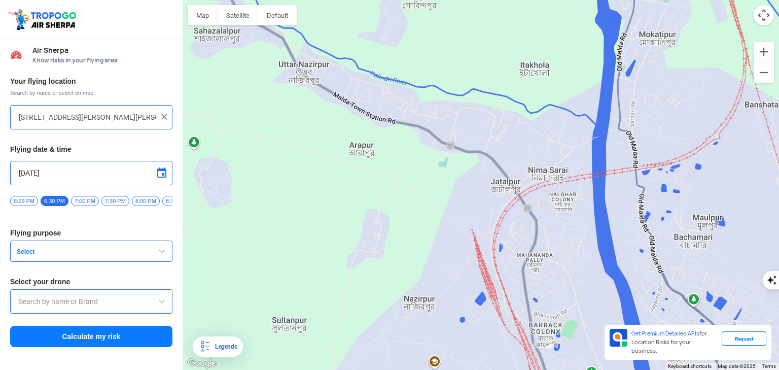
drag, startPoint x: 468, startPoint y: 181, endPoint x: 479, endPoint y: 204, distance: 25.6
click at [479, 204] on div at bounding box center [481, 185] width 597 height 370
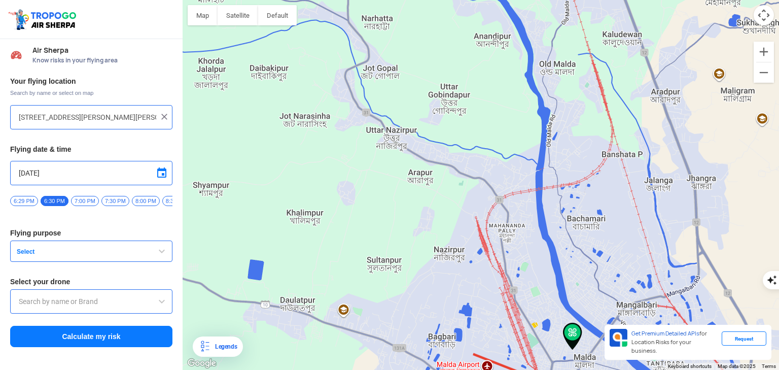
click at [477, 238] on div at bounding box center [481, 185] width 597 height 370
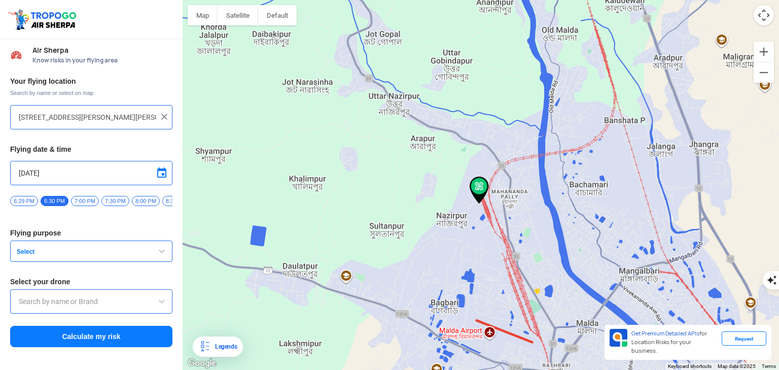
type input "Malda, West Bengal, India"
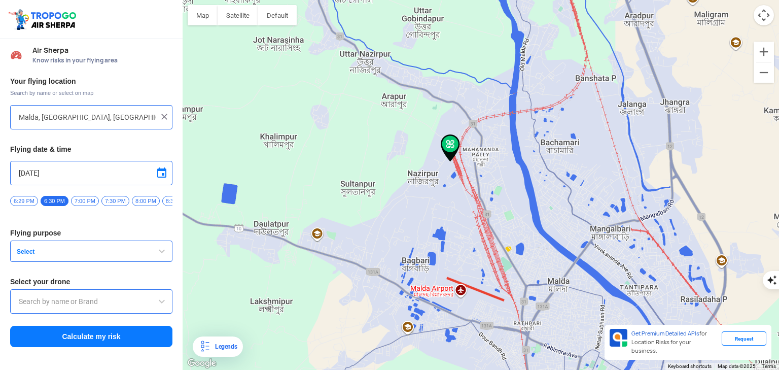
drag, startPoint x: 493, startPoint y: 210, endPoint x: 508, endPoint y: 162, distance: 50.5
click at [508, 162] on div at bounding box center [481, 185] width 597 height 370
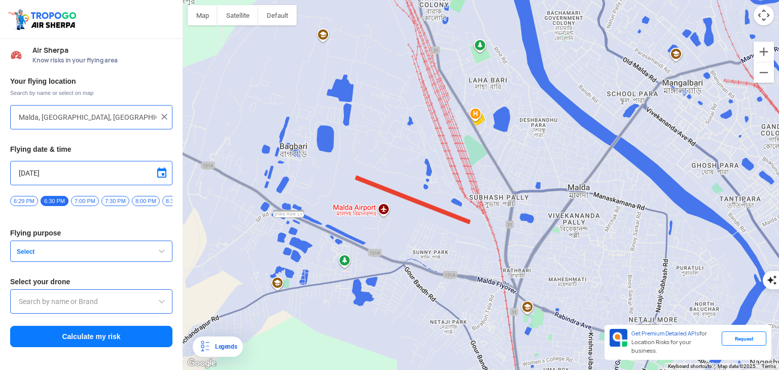
drag, startPoint x: 554, startPoint y: 275, endPoint x: 558, endPoint y: 219, distance: 56.0
click at [558, 219] on div at bounding box center [481, 185] width 597 height 370
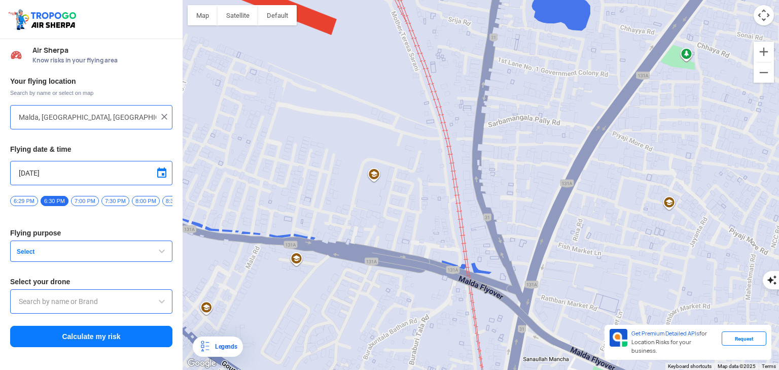
drag, startPoint x: 498, startPoint y: 74, endPoint x: 499, endPoint y: 189, distance: 114.7
click at [499, 187] on div at bounding box center [481, 185] width 597 height 370
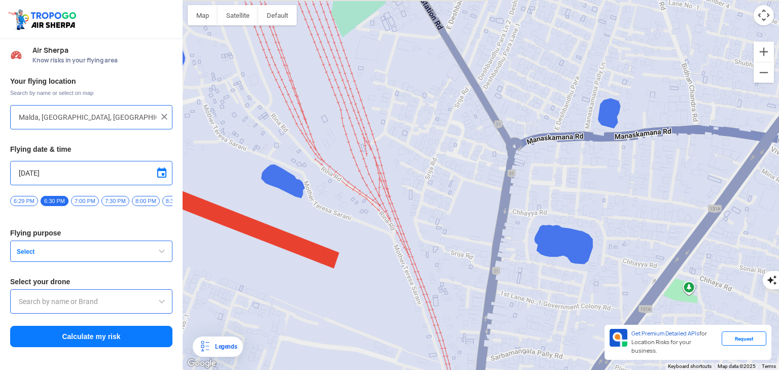
drag, startPoint x: 500, startPoint y: 146, endPoint x: 503, endPoint y: 166, distance: 20.6
click at [503, 166] on div at bounding box center [481, 185] width 597 height 370
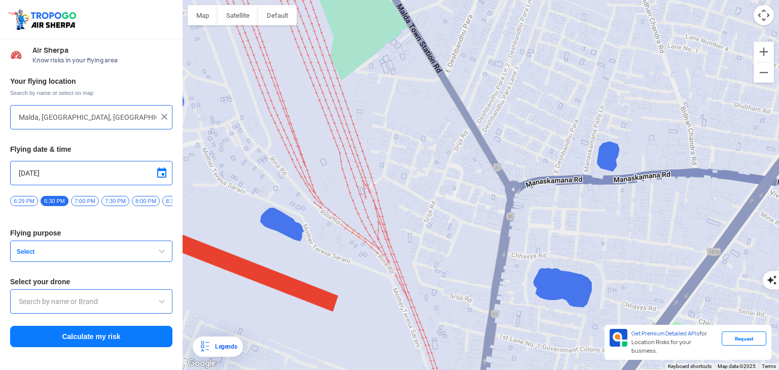
drag, startPoint x: 542, startPoint y: 170, endPoint x: 540, endPoint y: 204, distance: 34.1
click at [540, 204] on div at bounding box center [481, 185] width 597 height 370
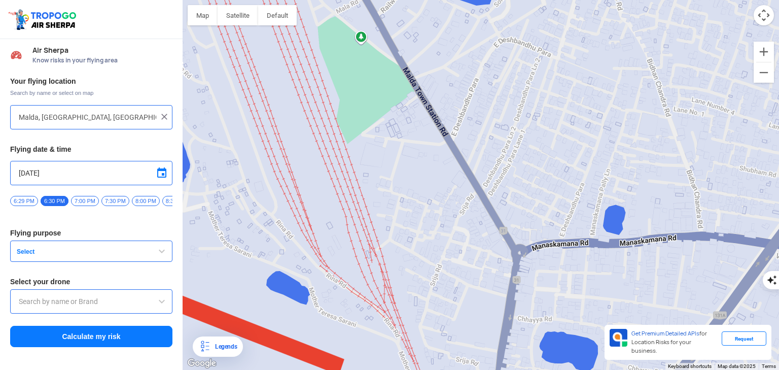
drag, startPoint x: 478, startPoint y: 127, endPoint x: 511, endPoint y: 225, distance: 103.3
click at [508, 218] on div at bounding box center [481, 185] width 597 height 370
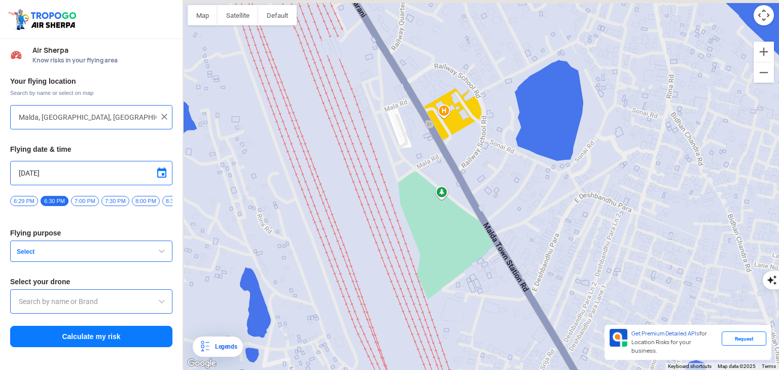
drag, startPoint x: 479, startPoint y: 149, endPoint x: 563, endPoint y: 263, distance: 142.3
click at [556, 252] on div at bounding box center [481, 185] width 597 height 370
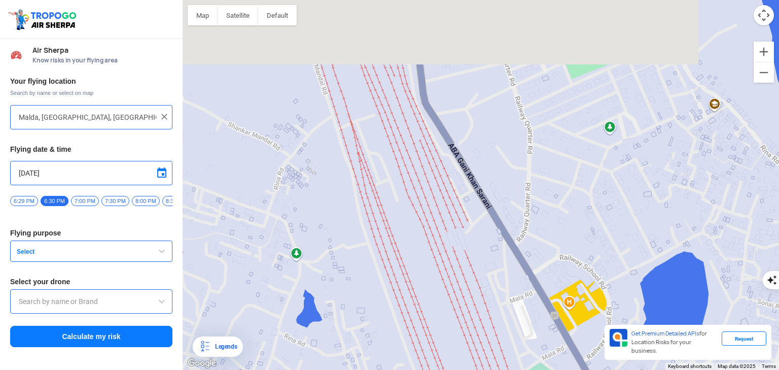
drag, startPoint x: 495, startPoint y: 132, endPoint x: 528, endPoint y: 219, distance: 92.3
click at [528, 219] on div at bounding box center [481, 185] width 597 height 370
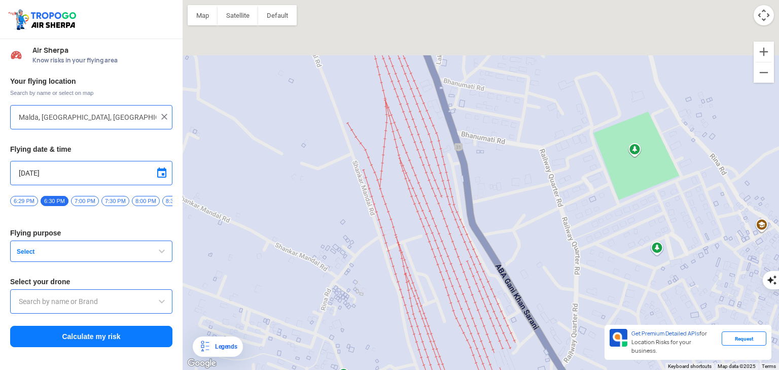
drag, startPoint x: 501, startPoint y: 161, endPoint x: 544, endPoint y: 270, distance: 117.3
click at [543, 269] on div at bounding box center [481, 185] width 597 height 370
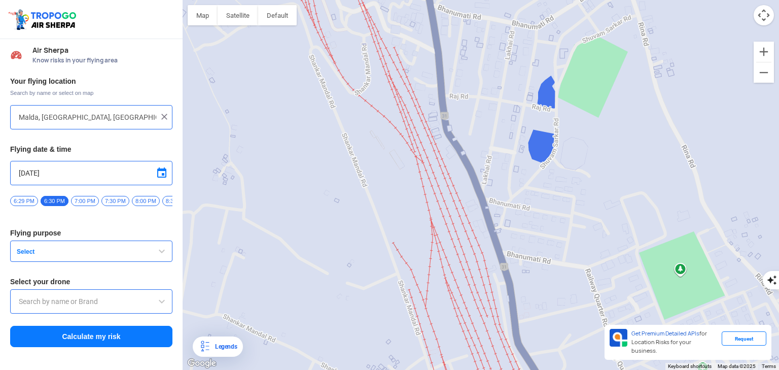
drag, startPoint x: 515, startPoint y: 185, endPoint x: 543, endPoint y: 302, distance: 120.5
click at [539, 291] on div at bounding box center [481, 185] width 597 height 370
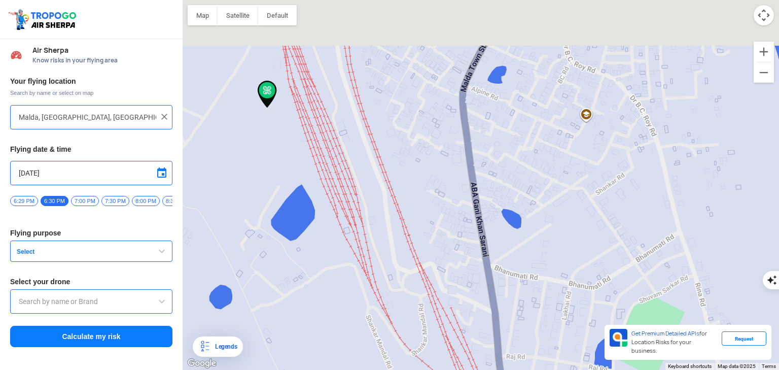
drag, startPoint x: 505, startPoint y: 201, endPoint x: 523, endPoint y: 306, distance: 106.4
click at [523, 304] on div at bounding box center [481, 185] width 597 height 370
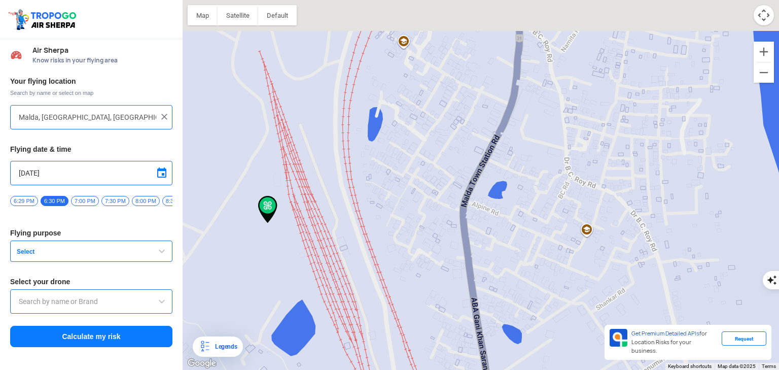
drag, startPoint x: 520, startPoint y: 207, endPoint x: 489, endPoint y: 314, distance: 111.8
click at [491, 303] on div at bounding box center [481, 185] width 597 height 370
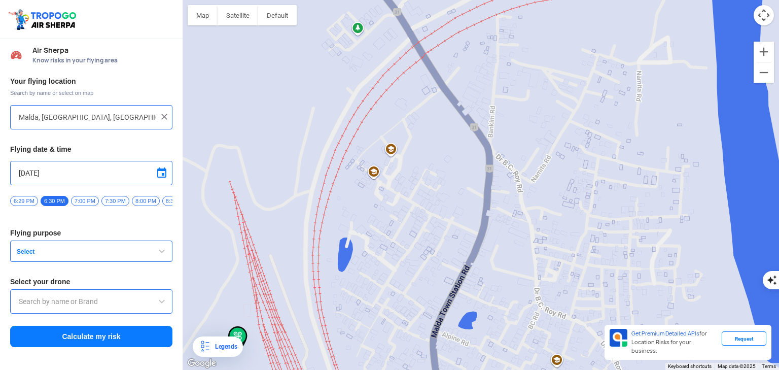
drag, startPoint x: 503, startPoint y: 211, endPoint x: 529, endPoint y: 331, distance: 122.9
click at [525, 317] on div at bounding box center [481, 185] width 597 height 370
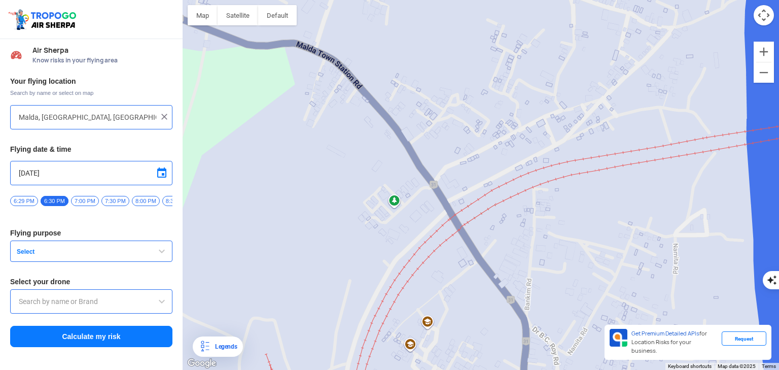
drag, startPoint x: 500, startPoint y: 253, endPoint x: 536, endPoint y: 313, distance: 69.7
click at [536, 313] on div at bounding box center [481, 185] width 597 height 370
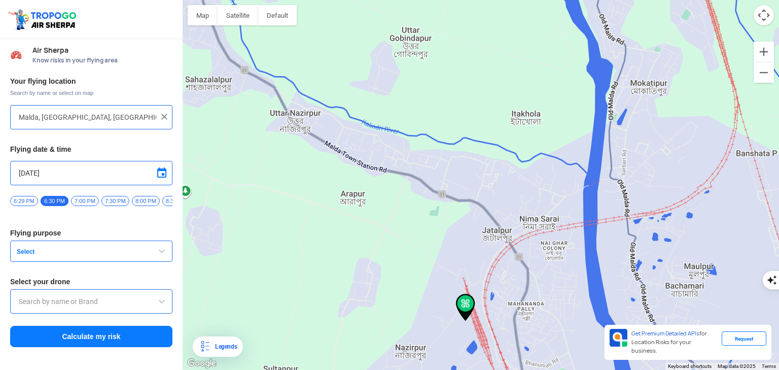
drag, startPoint x: 449, startPoint y: 257, endPoint x: 505, endPoint y: 243, distance: 58.0
click at [505, 243] on div at bounding box center [481, 185] width 597 height 370
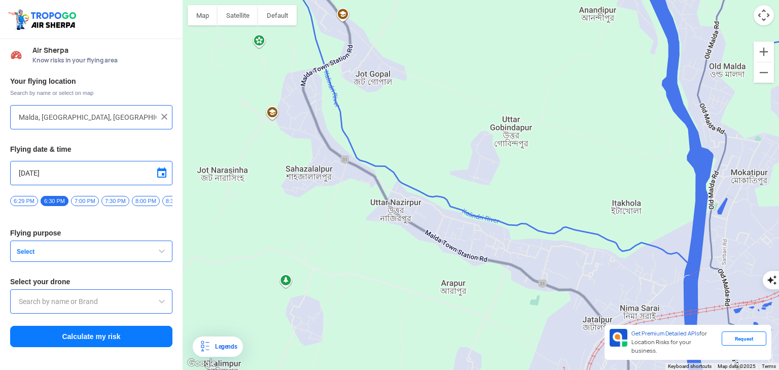
drag, startPoint x: 353, startPoint y: 205, endPoint x: 459, endPoint y: 302, distance: 144.4
click at [459, 302] on div at bounding box center [481, 185] width 597 height 370
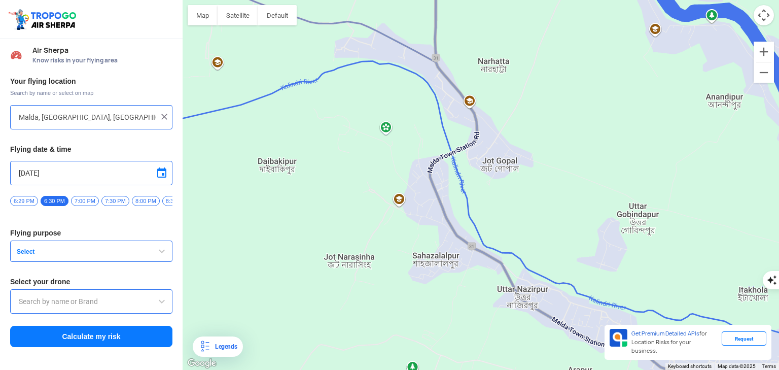
drag, startPoint x: 400, startPoint y: 244, endPoint x: 516, endPoint y: 302, distance: 129.8
click at [516, 302] on div at bounding box center [481, 185] width 597 height 370
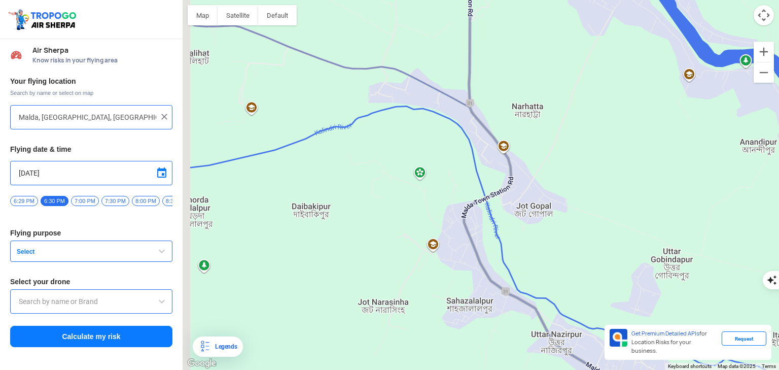
drag, startPoint x: 442, startPoint y: 235, endPoint x: 500, endPoint y: 303, distance: 89.2
click at [495, 300] on div at bounding box center [481, 185] width 597 height 370
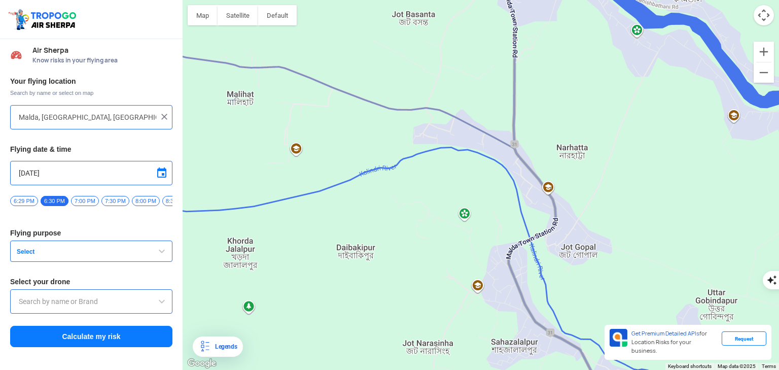
drag, startPoint x: 438, startPoint y: 244, endPoint x: 472, endPoint y: 290, distance: 57.0
click at [472, 290] on div at bounding box center [481, 185] width 597 height 370
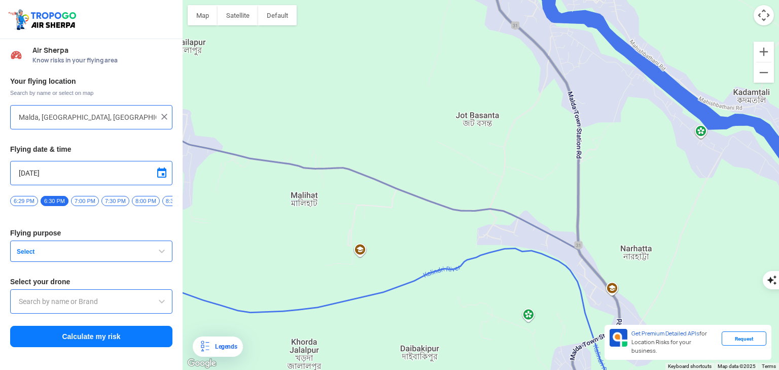
drag, startPoint x: 427, startPoint y: 243, endPoint x: 468, endPoint y: 307, distance: 76.3
click at [463, 307] on div at bounding box center [481, 185] width 597 height 370
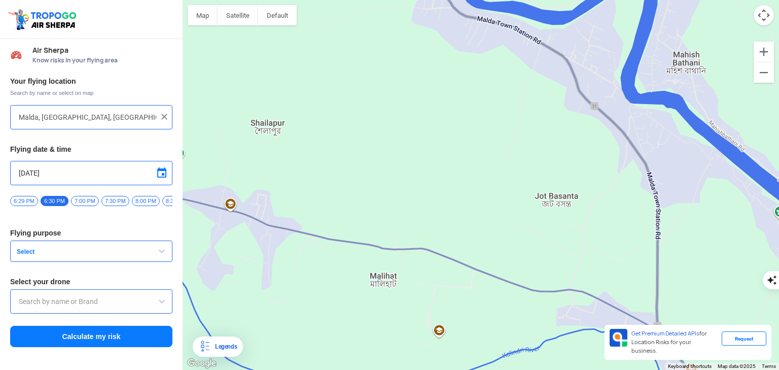
drag, startPoint x: 432, startPoint y: 259, endPoint x: 491, endPoint y: 290, distance: 66.3
click at [491, 290] on div at bounding box center [481, 185] width 597 height 370
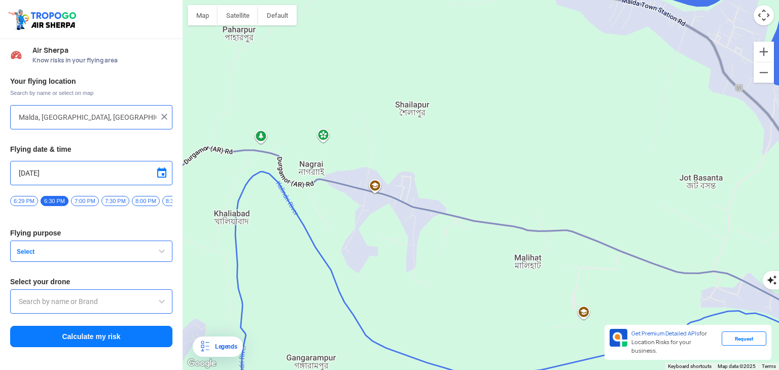
click at [603, 234] on div at bounding box center [481, 185] width 597 height 370
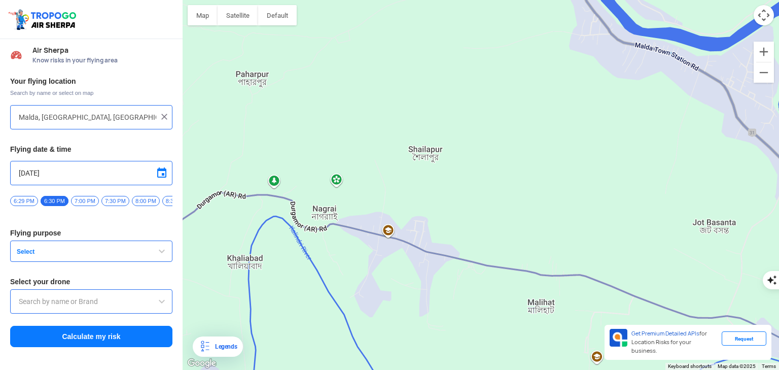
click at [501, 270] on div at bounding box center [481, 185] width 597 height 370
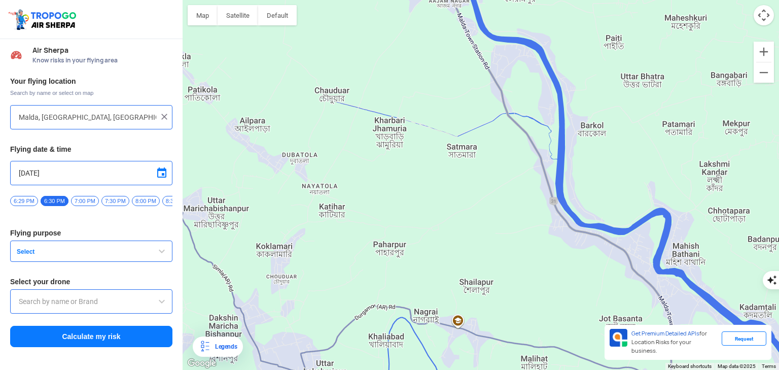
click at [504, 282] on div at bounding box center [481, 185] width 597 height 370
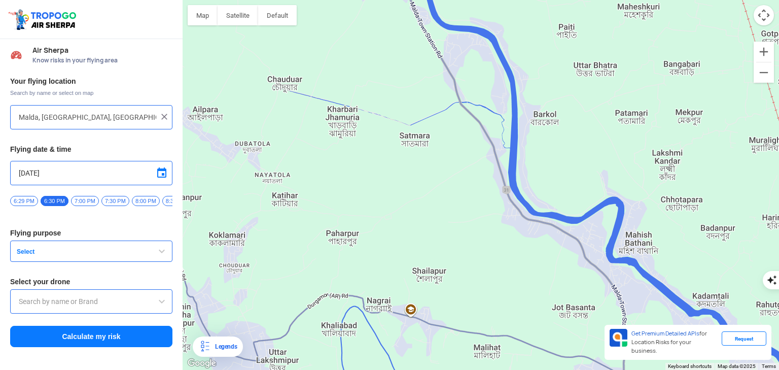
click at [463, 267] on div at bounding box center [481, 185] width 597 height 370
click at [166, 114] on img at bounding box center [164, 117] width 10 height 10
